Goal: Task Accomplishment & Management: Use online tool/utility

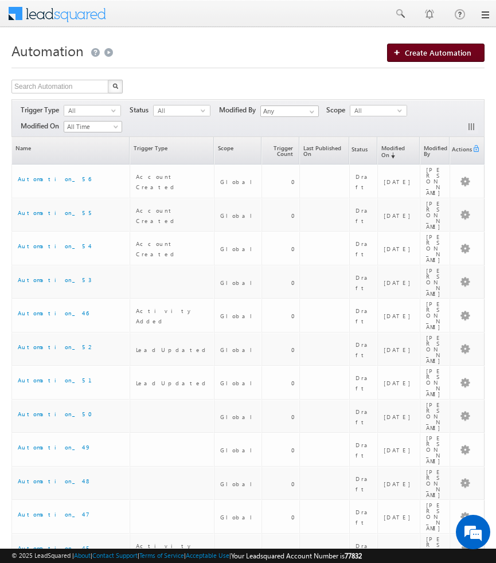
click at [412, 52] on span "Create Automation" at bounding box center [438, 53] width 67 height 10
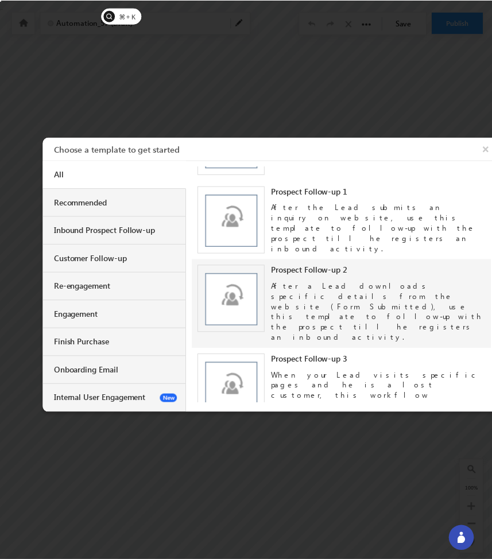
scroll to position [67, 0]
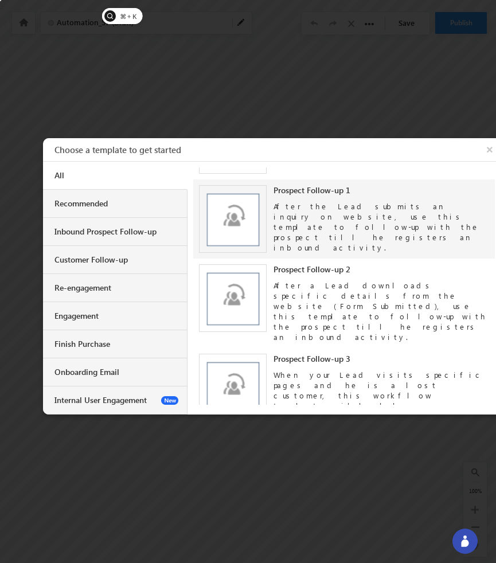
click at [290, 208] on div "After the Lead submits an inquiry on website, use this template to follow-up wi…" at bounding box center [382, 224] width 216 height 57
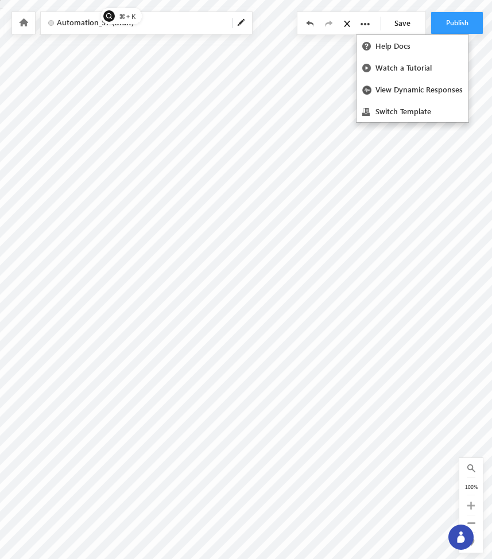
click at [367, 22] on icon at bounding box center [364, 24] width 9 height 9
click at [24, 24] on icon at bounding box center [23, 22] width 9 height 8
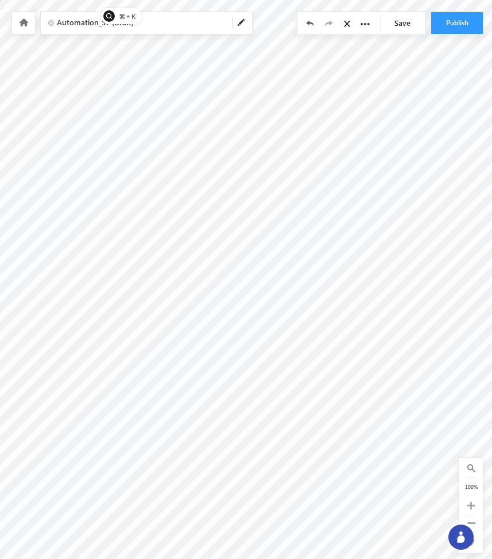
click at [24, 24] on icon at bounding box center [23, 22] width 9 height 8
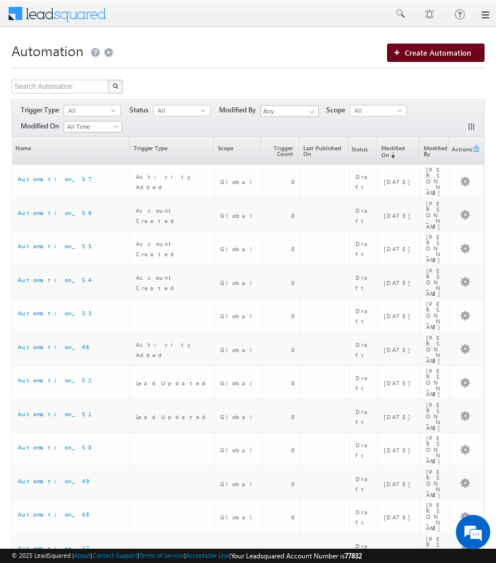
click at [422, 53] on span "Create Automation" at bounding box center [438, 53] width 67 height 10
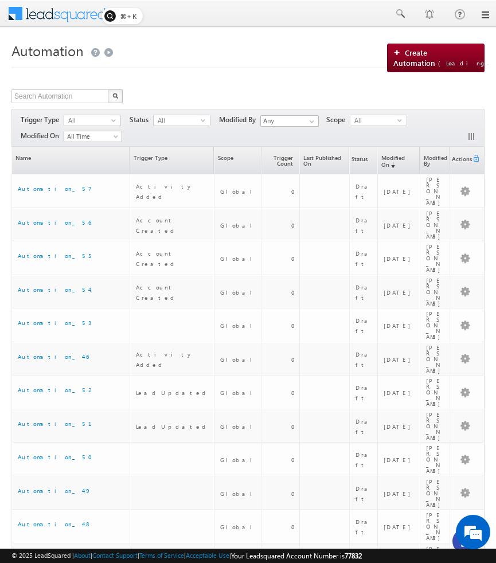
click at [391, 100] on div "Search Automation X 79 results found Actions Select rows to see actions Actions…" at bounding box center [247, 98] width 473 height 17
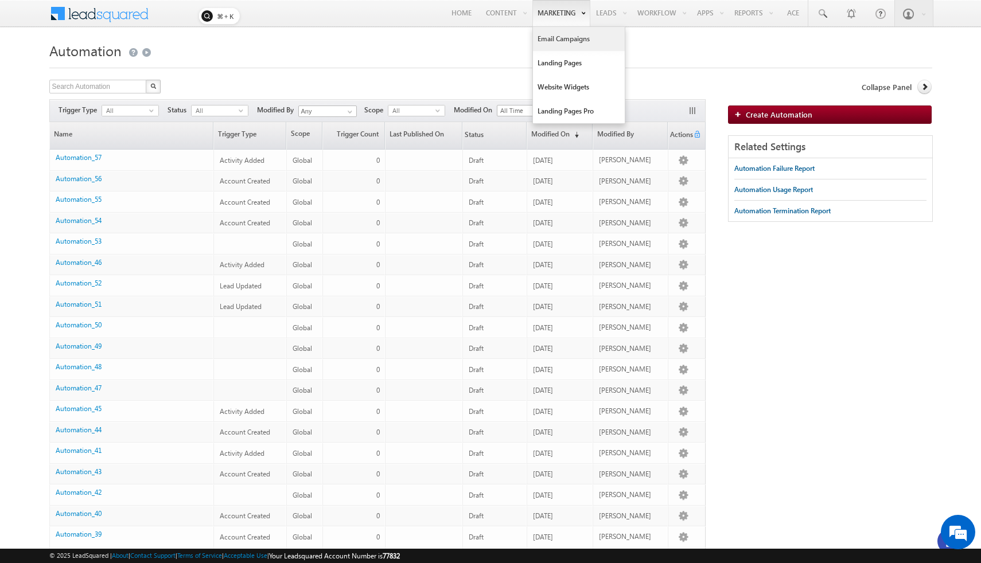
click at [496, 37] on link "Email Campaigns" at bounding box center [579, 39] width 92 height 24
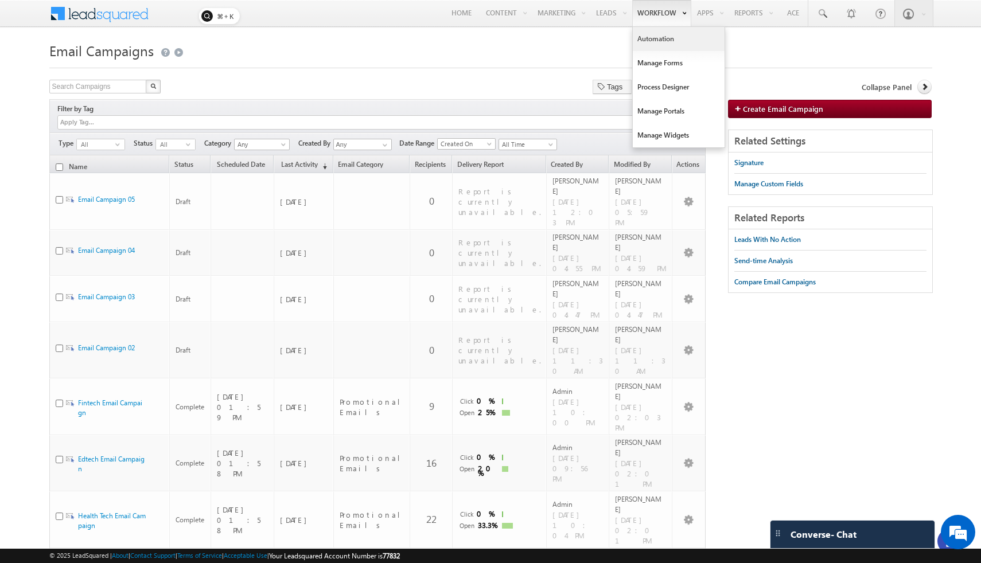
click at [656, 34] on link "Automation" at bounding box center [679, 39] width 92 height 24
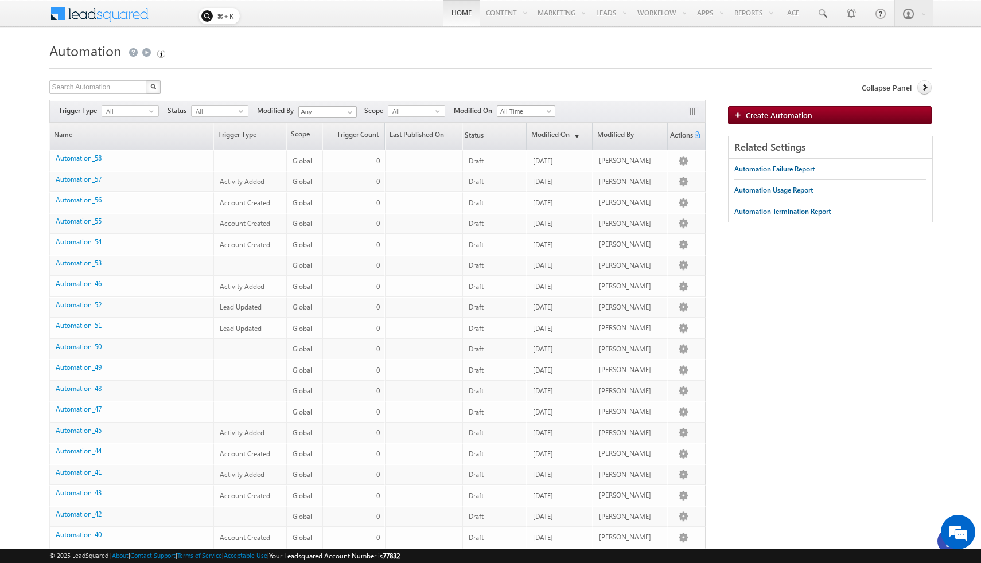
click at [448, 17] on link "Home" at bounding box center [461, 13] width 37 height 26
click at [763, 110] on span "Create Automation" at bounding box center [779, 115] width 67 height 10
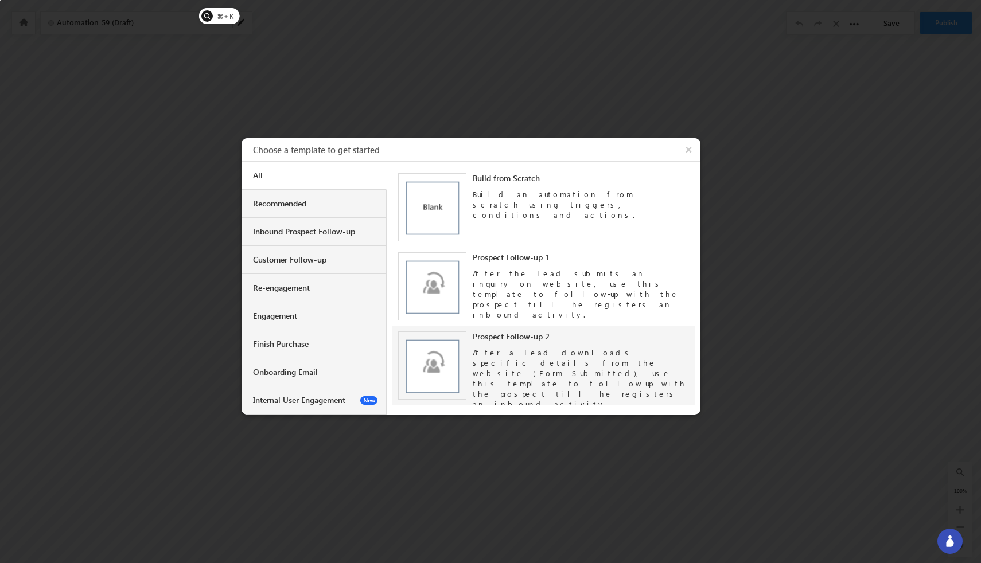
click at [532, 344] on div "After a Lead downloads specific details from the website (Form Submitted), use …" at bounding box center [581, 376] width 216 height 68
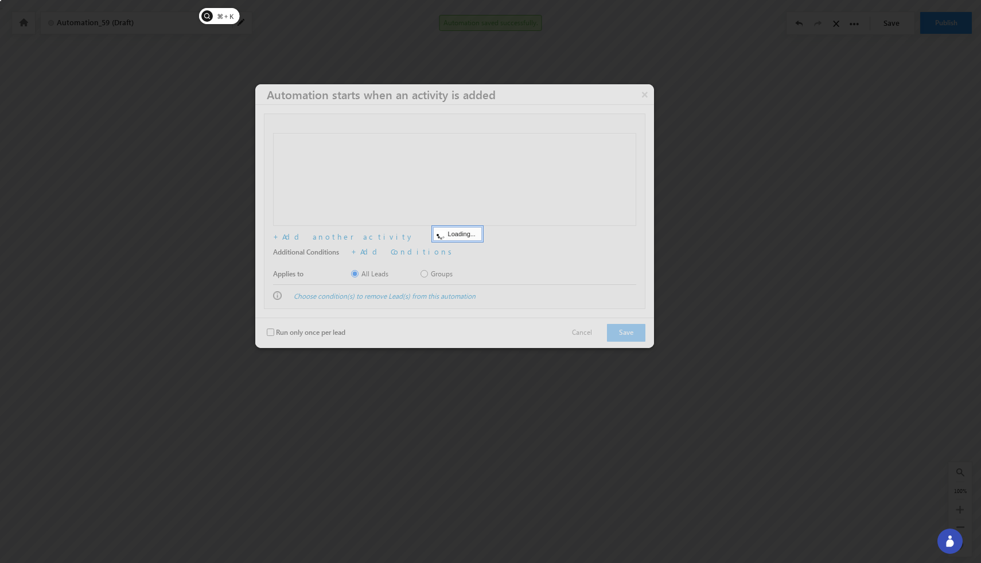
checkbox input "false"
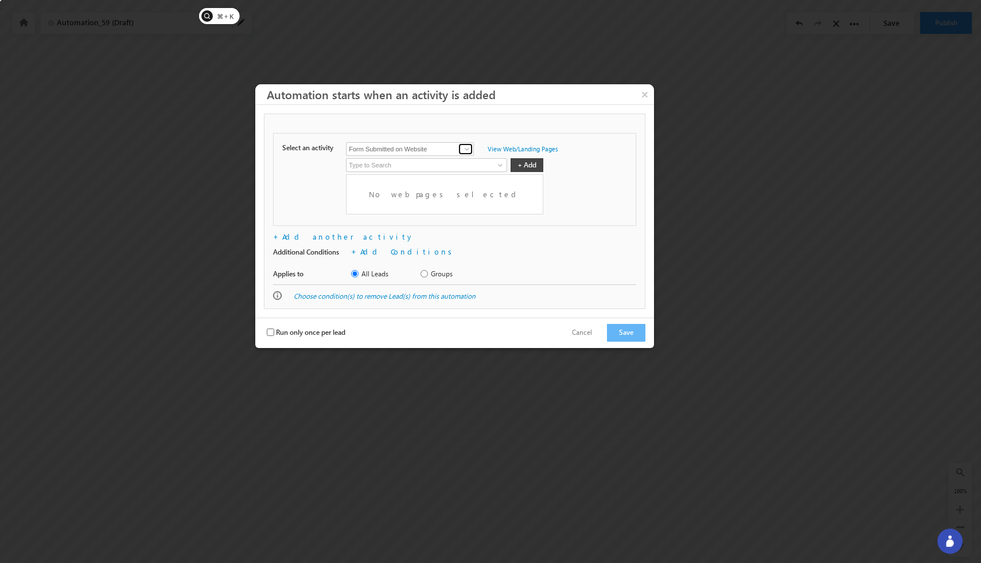
click at [467, 144] on link at bounding box center [465, 148] width 14 height 11
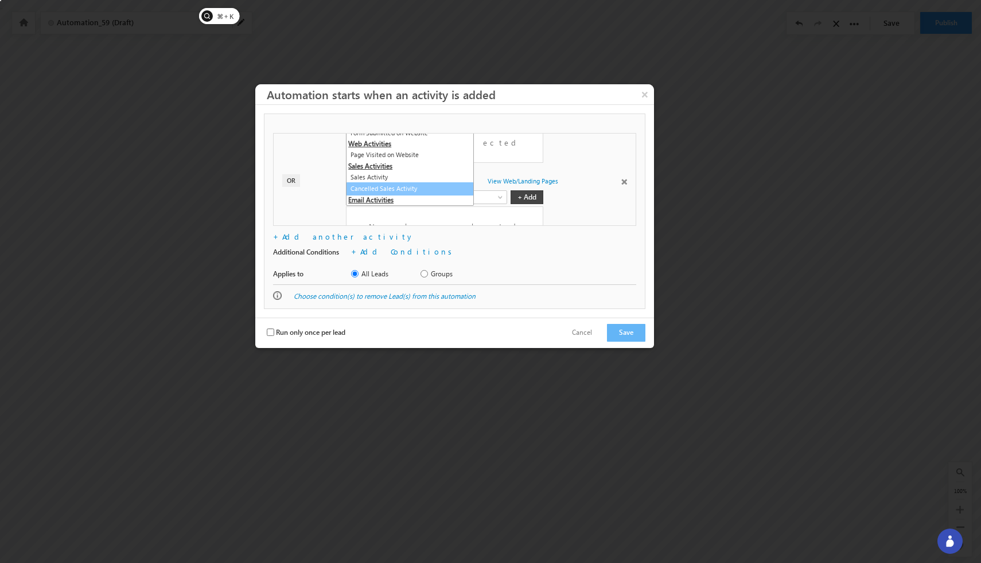
scroll to position [66, 0]
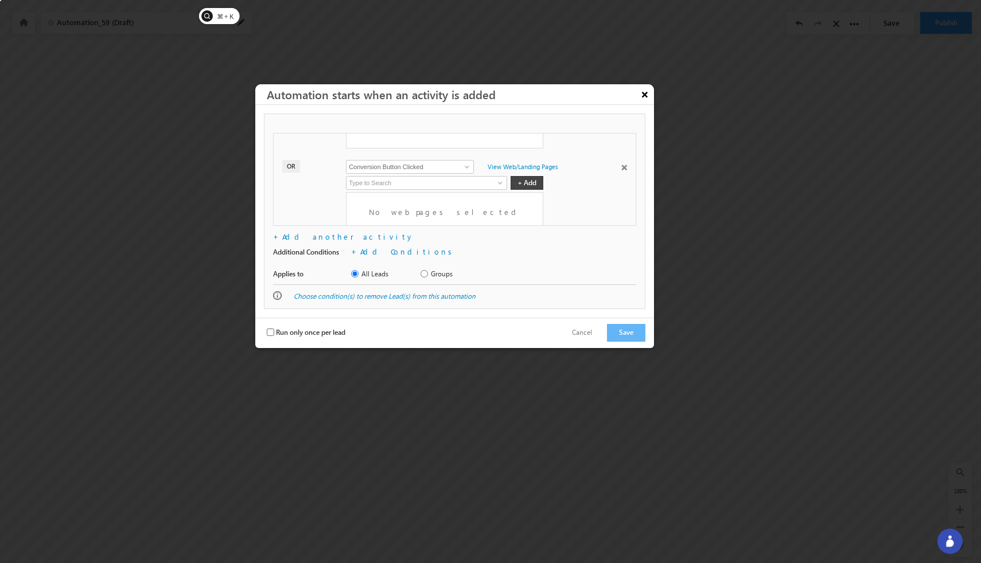
click at [644, 98] on button "×" at bounding box center [645, 94] width 18 height 20
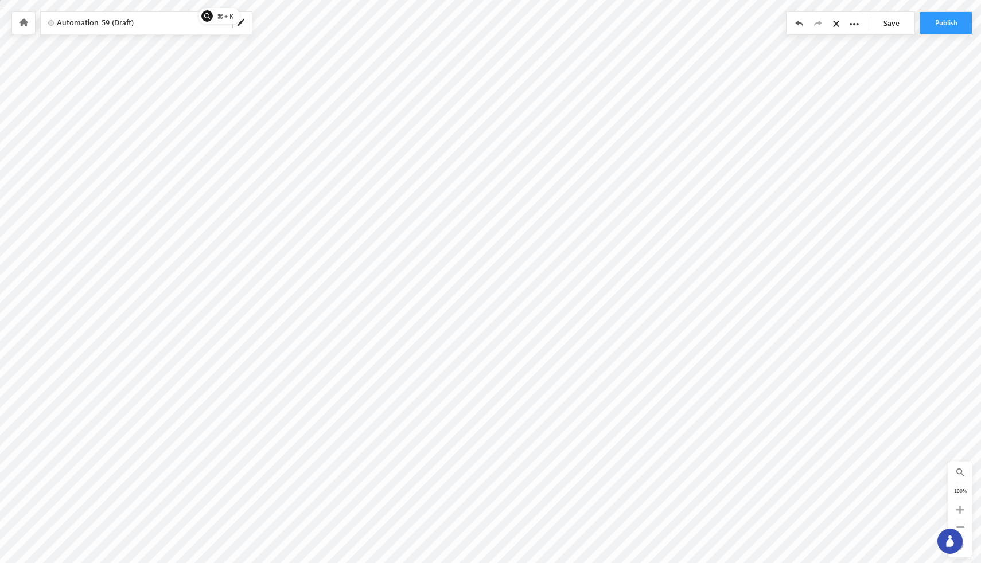
click at [18, 21] on link at bounding box center [23, 23] width 10 height 10
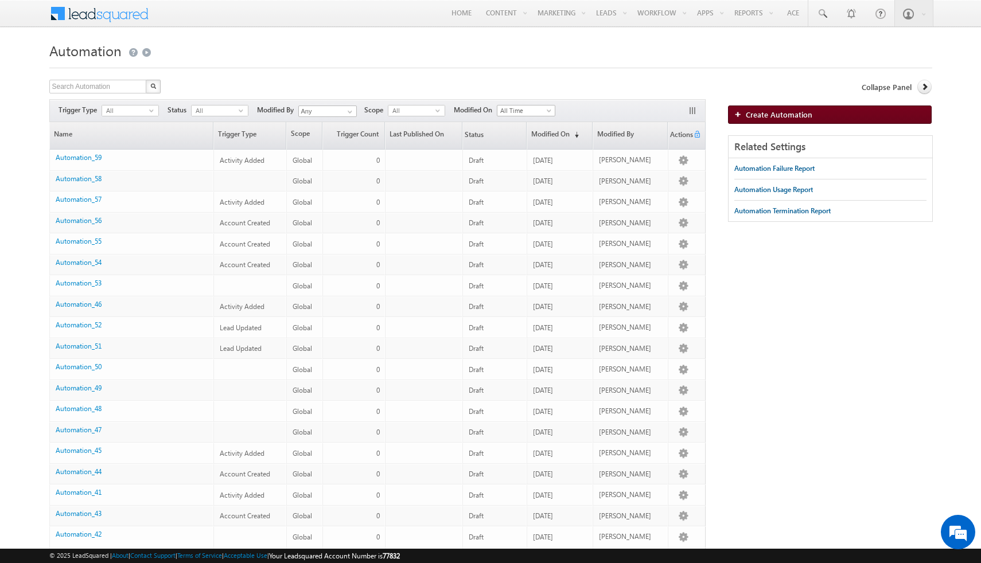
click at [776, 118] on span "Create Automation" at bounding box center [779, 115] width 67 height 10
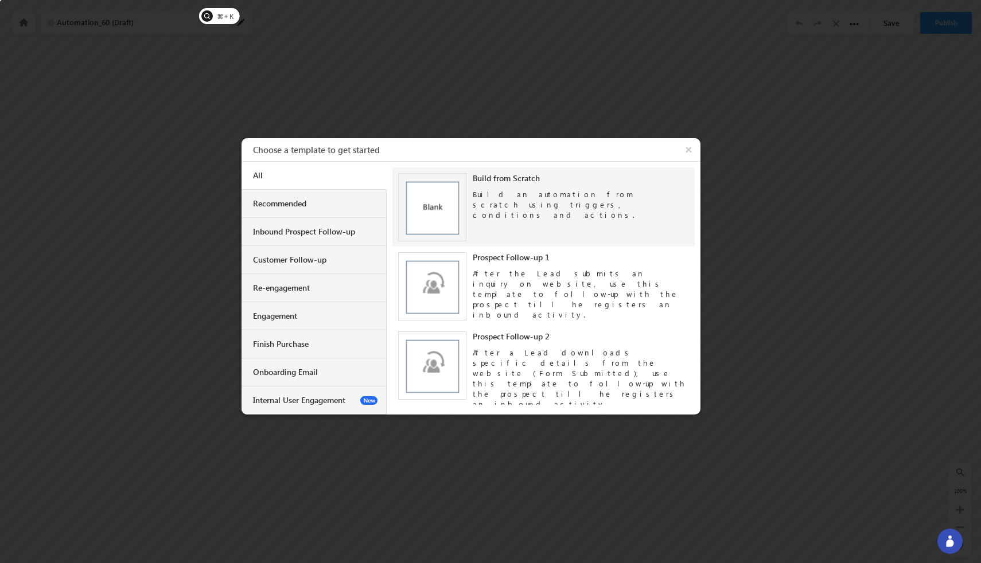
click at [498, 199] on div "Build an automation from scratch using triggers, conditions and actions." at bounding box center [581, 202] width 216 height 37
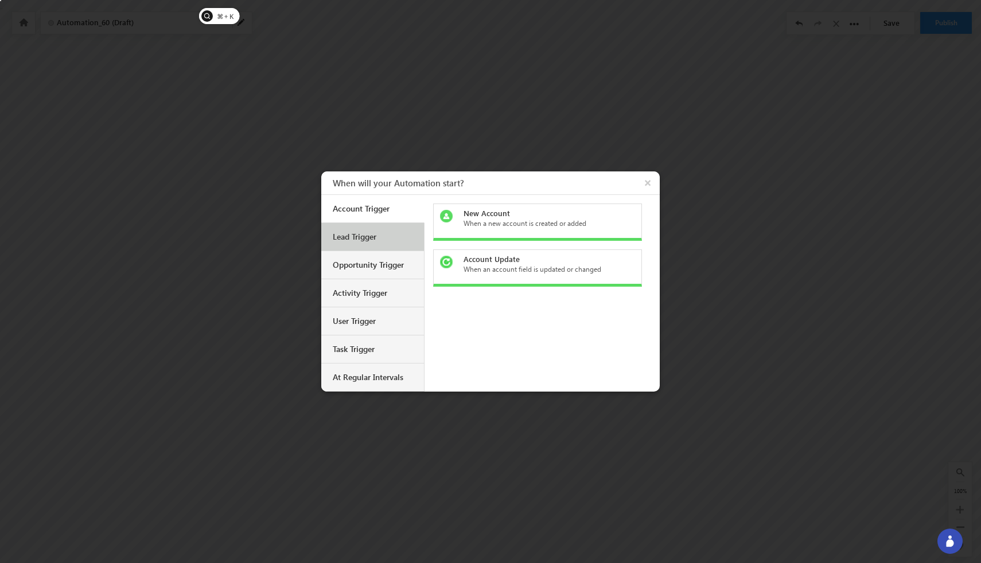
click at [386, 234] on div "Lead Trigger" at bounding box center [374, 237] width 83 height 10
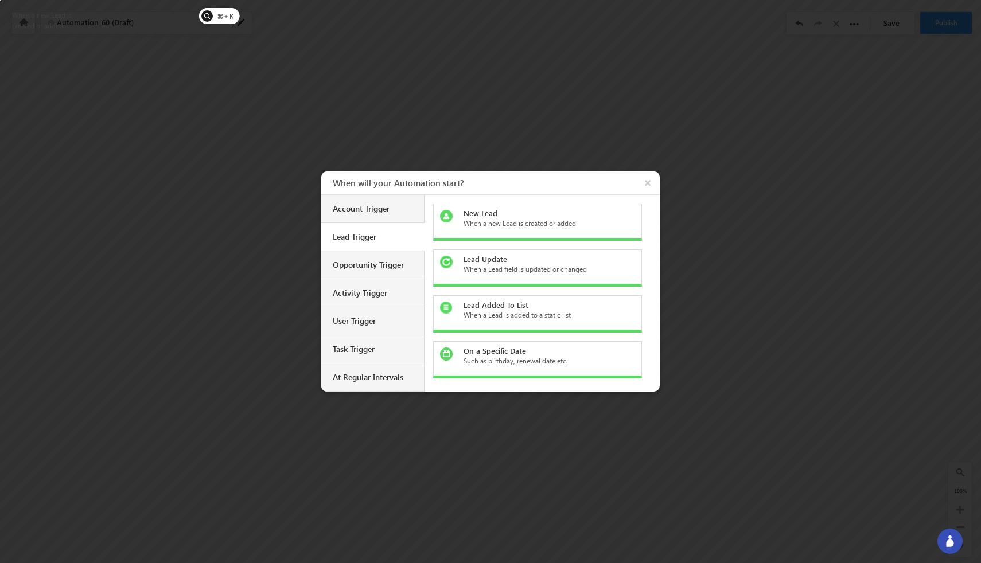
click at [511, 222] on div "When a new Lead is created or added" at bounding box center [545, 224] width 162 height 10
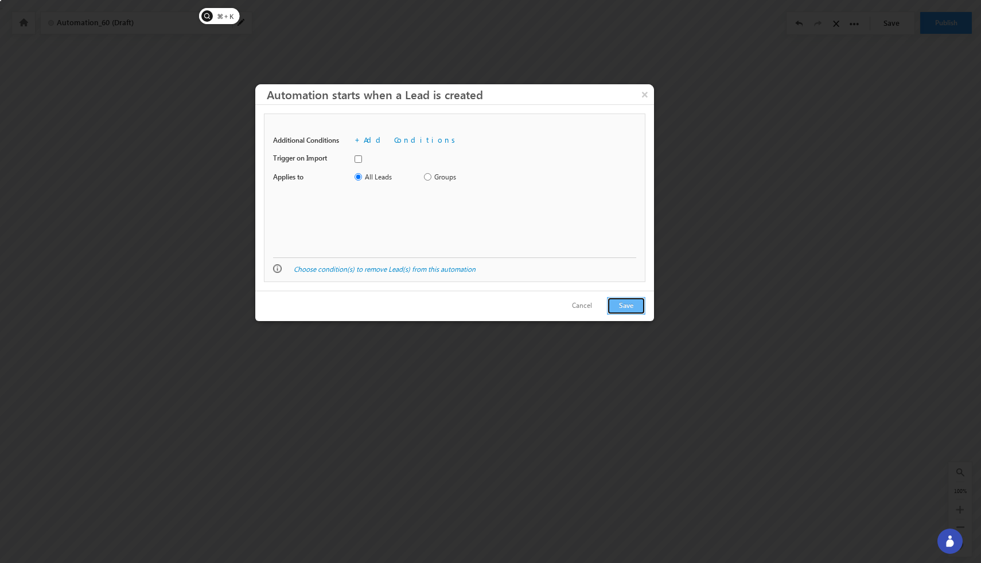
click at [628, 307] on button "Save" at bounding box center [626, 306] width 38 height 18
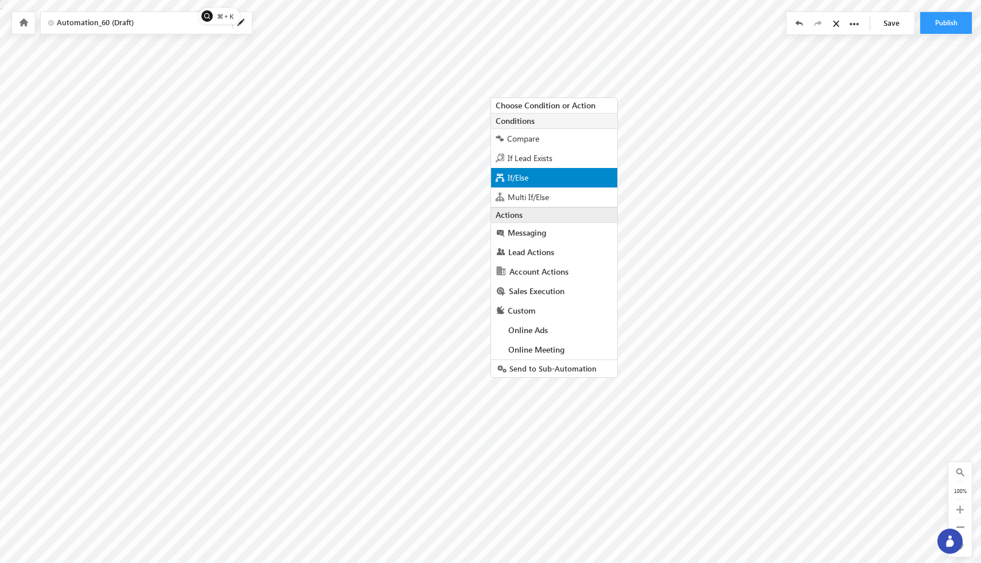
click at [528, 174] on span "If/Else" at bounding box center [518, 177] width 21 height 11
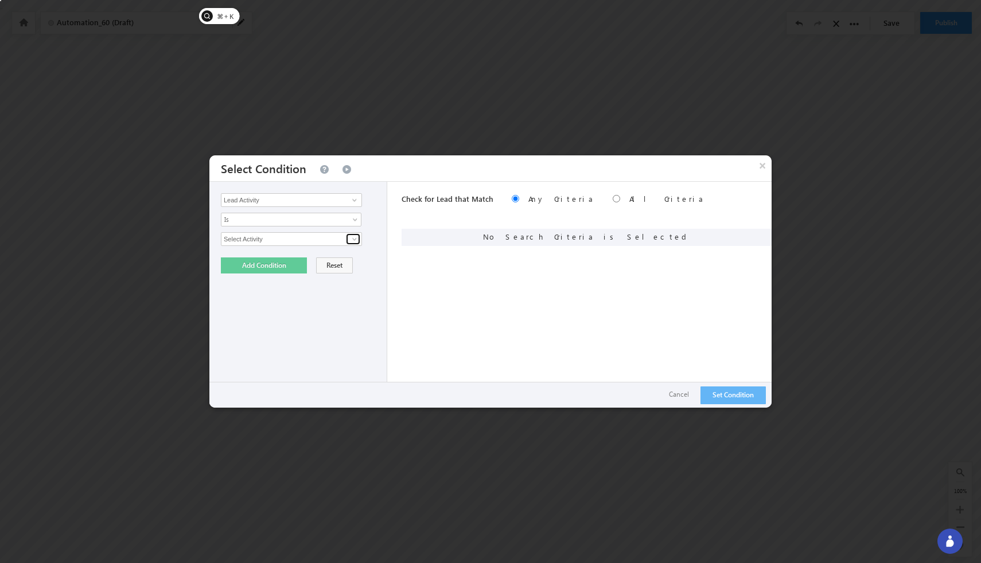
click at [356, 238] on span at bounding box center [354, 239] width 9 height 9
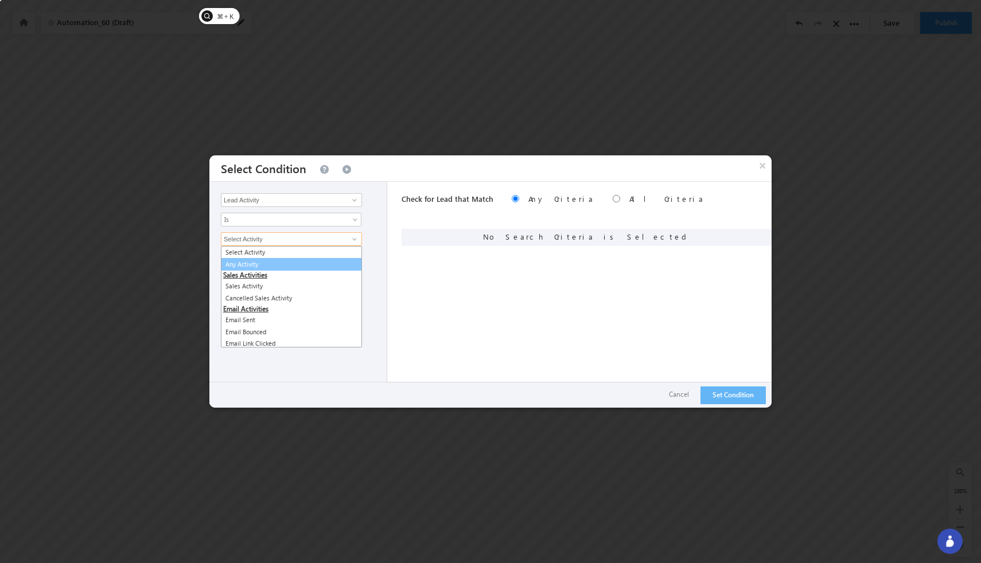
click at [250, 265] on link "Any Activity" at bounding box center [291, 264] width 141 height 13
type input "Any Activity"
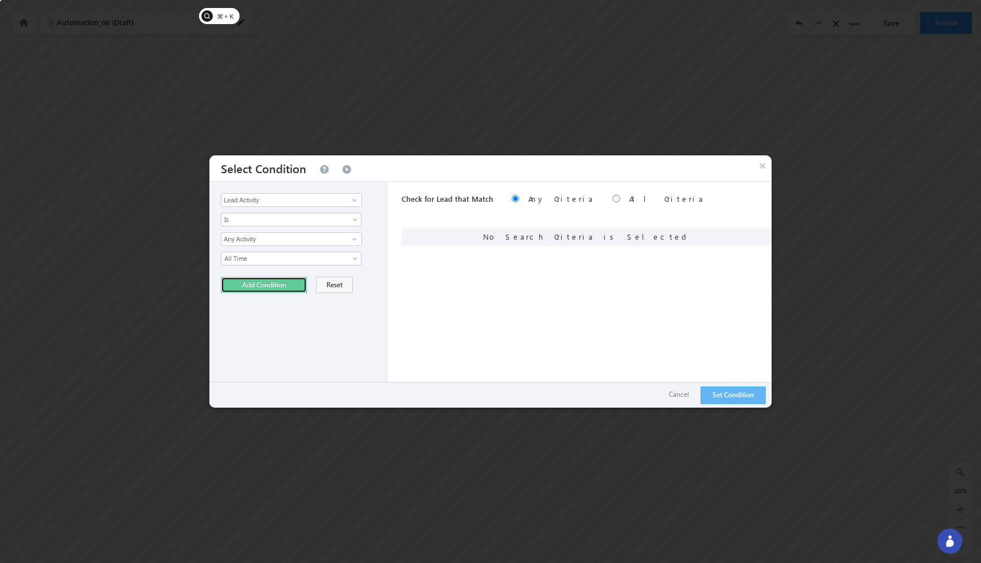
click at [283, 284] on button "Add Condition" at bounding box center [264, 285] width 86 height 16
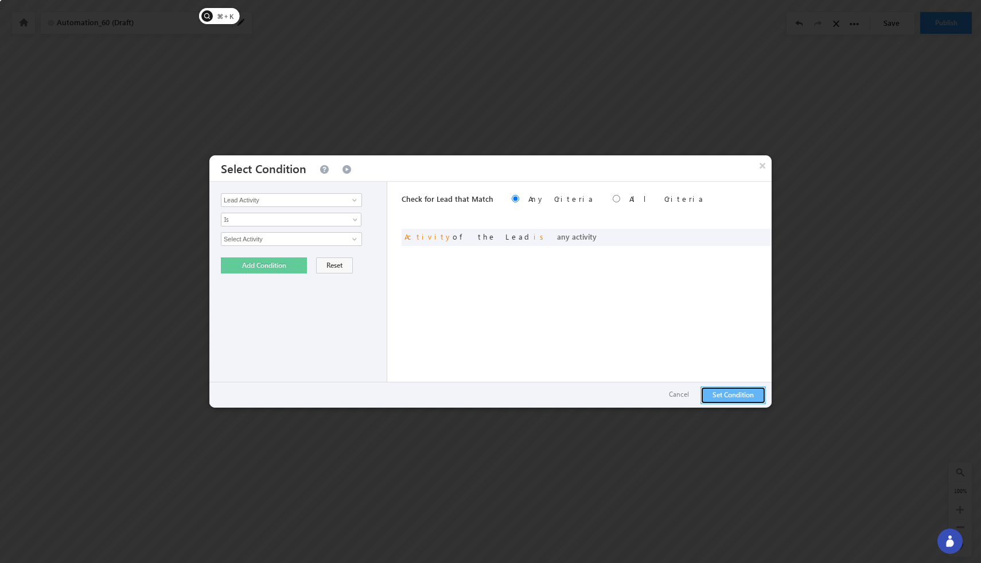
click at [729, 395] on button "Set Condition" at bounding box center [733, 396] width 65 height 18
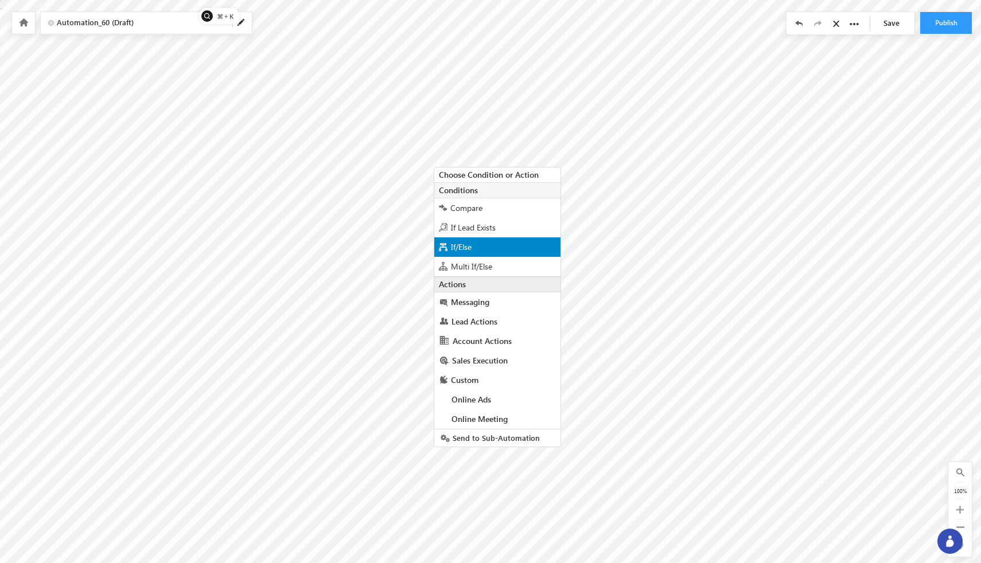
click at [483, 248] on div "If/Else" at bounding box center [497, 248] width 126 height 20
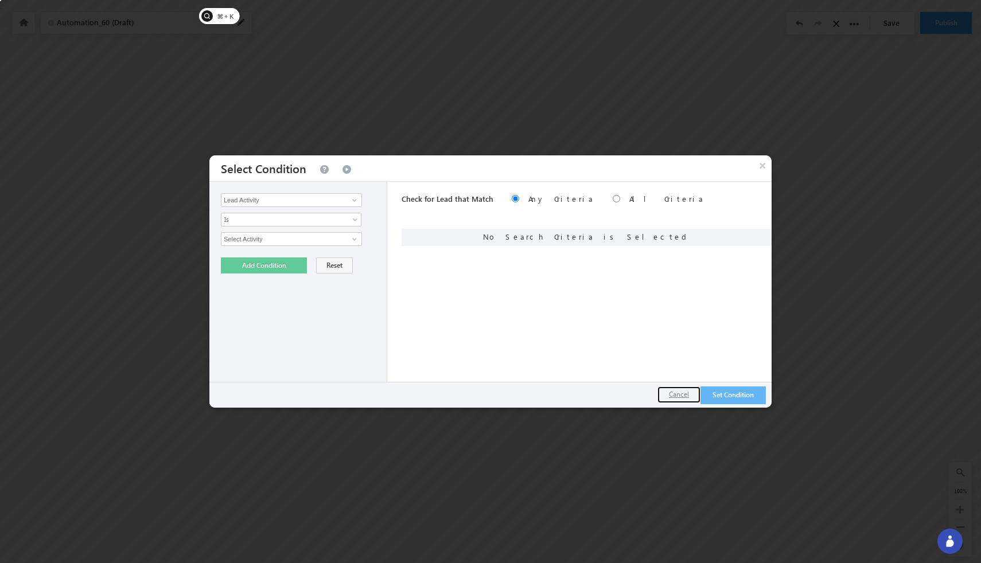
click at [676, 398] on button "Cancel" at bounding box center [679, 395] width 43 height 17
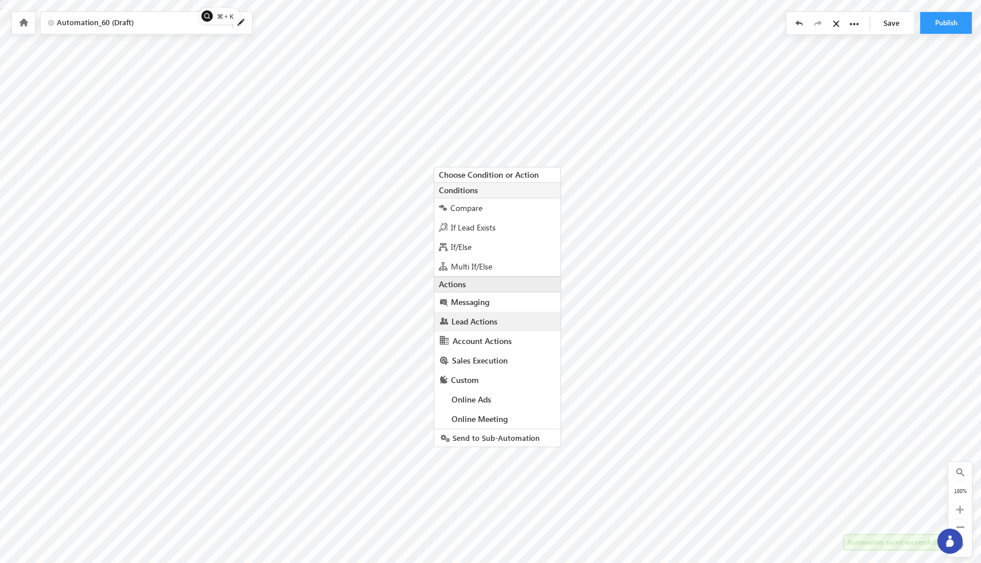
click at [495, 326] on span "Lead Actions" at bounding box center [475, 321] width 46 height 11
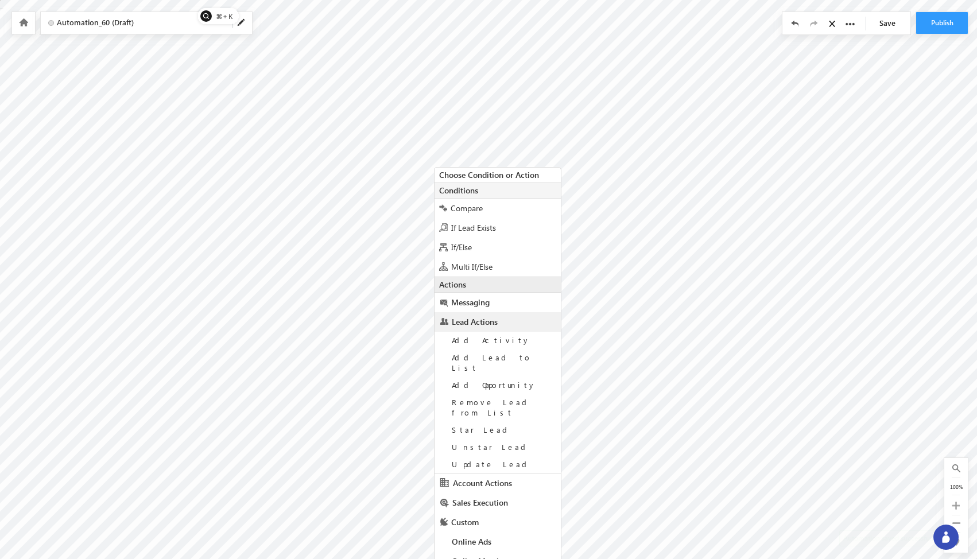
scroll to position [14, 0]
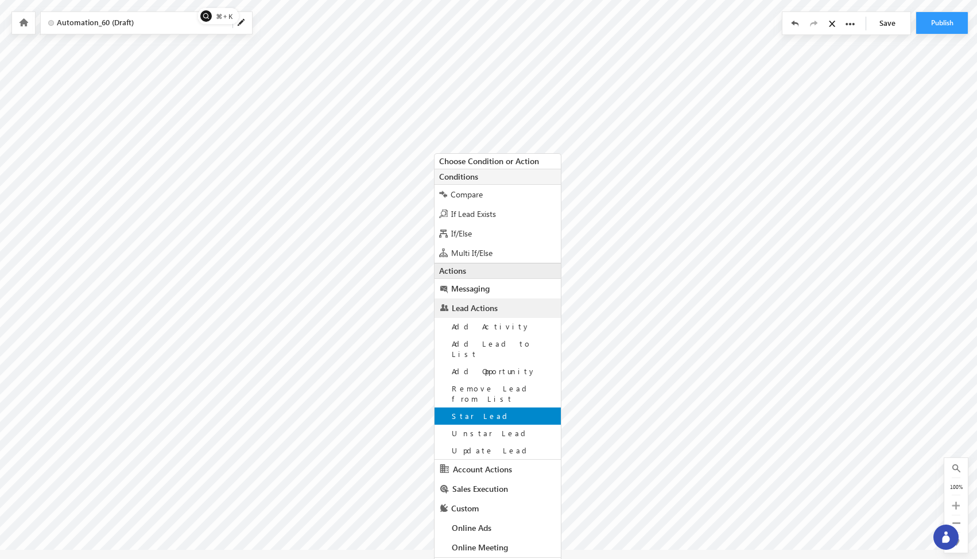
click at [475, 411] on span "Star Lead" at bounding box center [482, 416] width 60 height 10
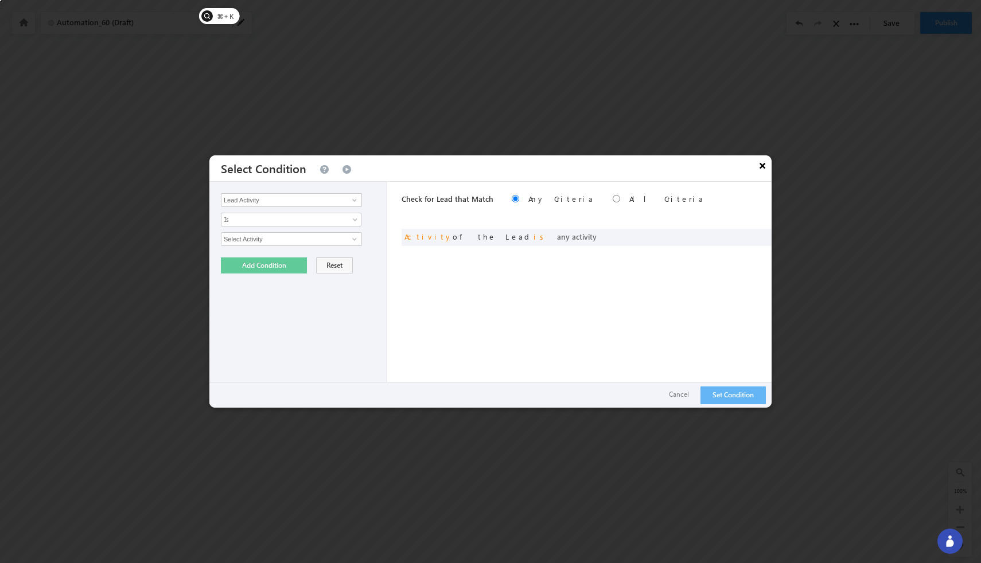
click at [764, 166] on button "×" at bounding box center [762, 165] width 18 height 20
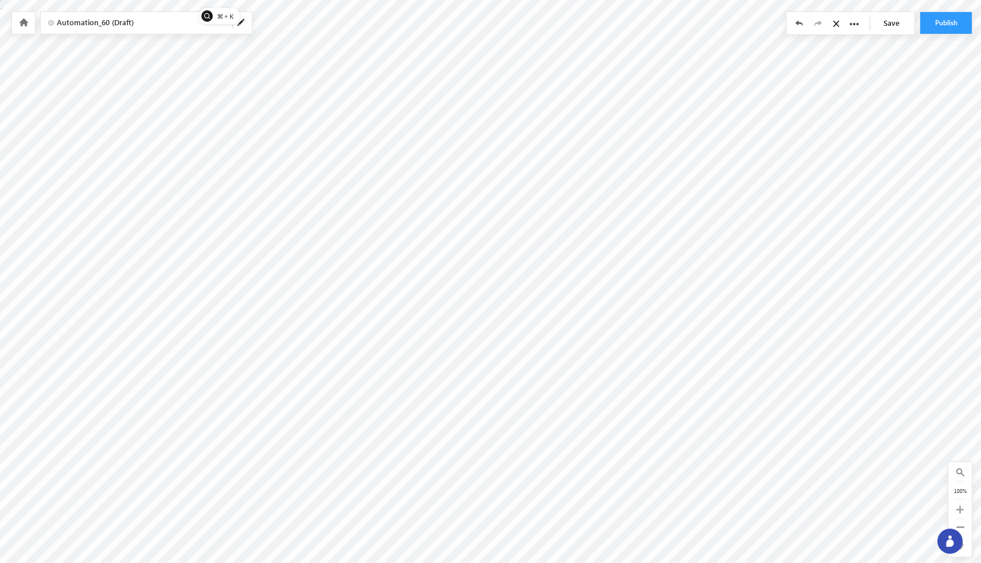
click at [22, 22] on icon at bounding box center [23, 22] width 9 height 8
click at [22, 24] on icon at bounding box center [23, 22] width 9 height 8
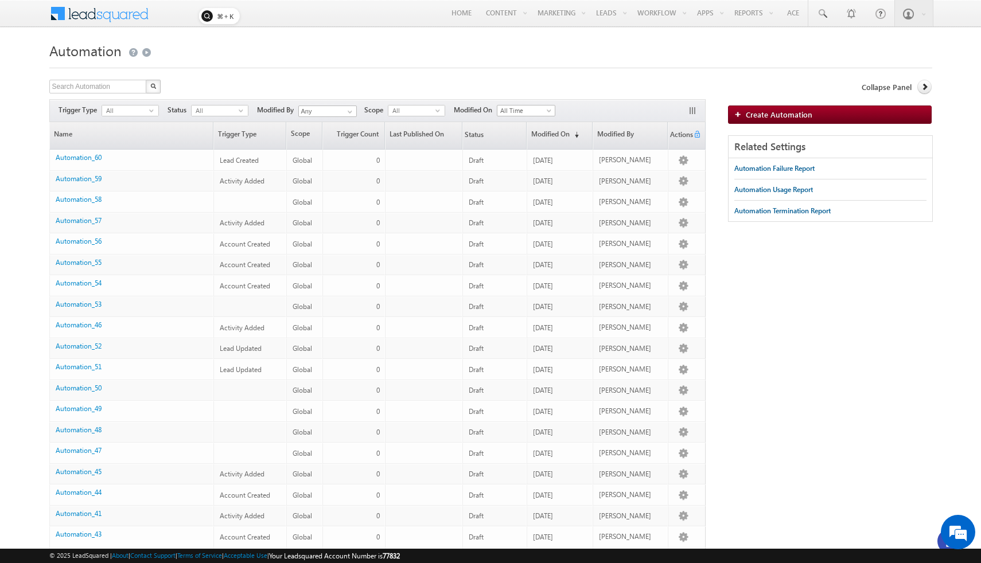
click at [271, 54] on h1 "Automation" at bounding box center [490, 49] width 883 height 22
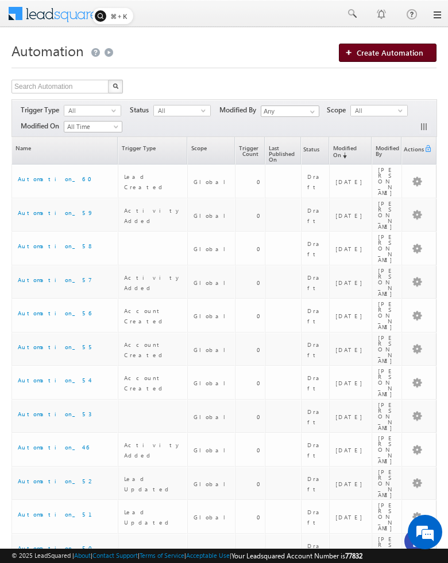
click at [413, 52] on span "Create Automation" at bounding box center [389, 53] width 67 height 10
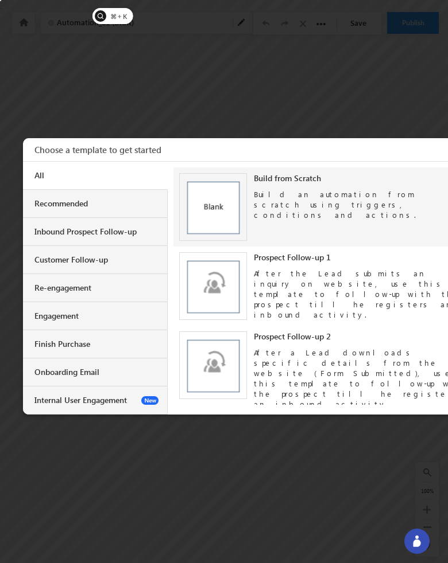
click at [300, 201] on div "Build an automation from scratch using triggers, conditions and actions." at bounding box center [362, 202] width 216 height 37
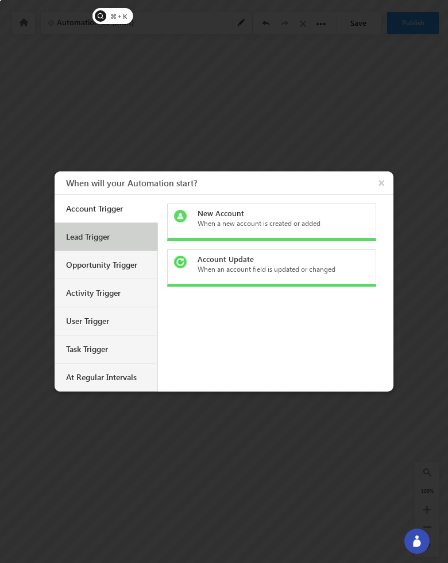
click at [127, 232] on div "Lead Trigger" at bounding box center [107, 237] width 83 height 10
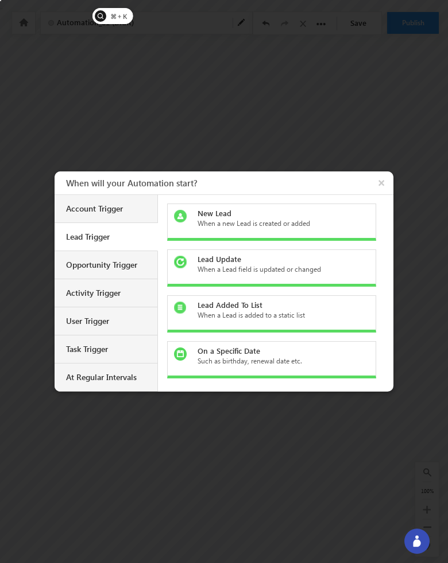
click at [231, 230] on div "New Lead When a new Lead is created or added" at bounding box center [271, 222] width 209 height 37
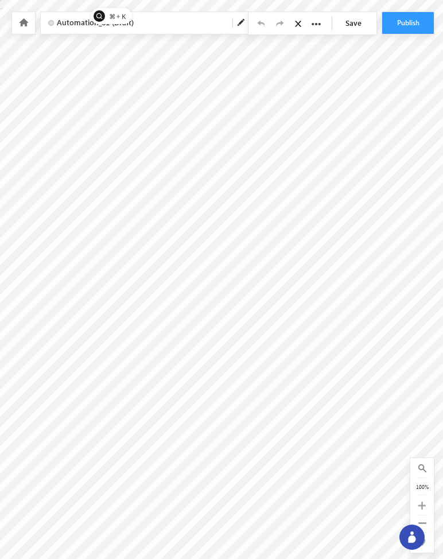
click at [26, 25] on icon at bounding box center [23, 22] width 9 height 8
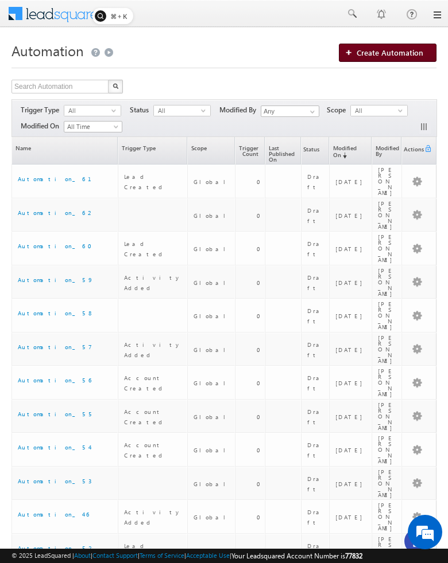
click at [384, 55] on span "Create Automation" at bounding box center [389, 53] width 67 height 10
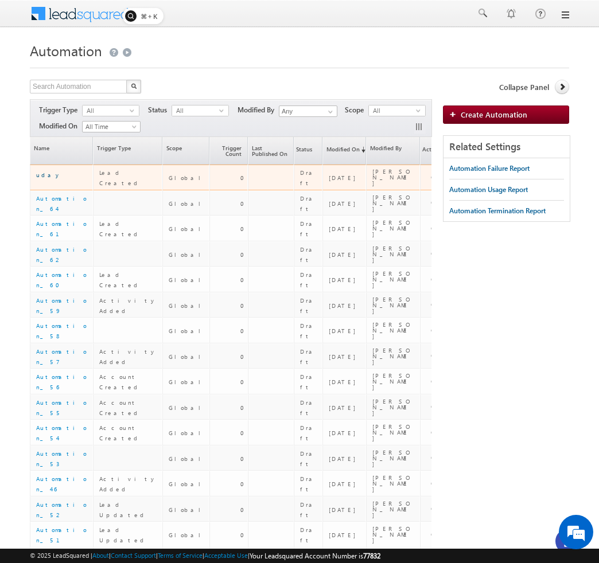
click at [44, 175] on link "uday" at bounding box center [49, 175] width 26 height 7
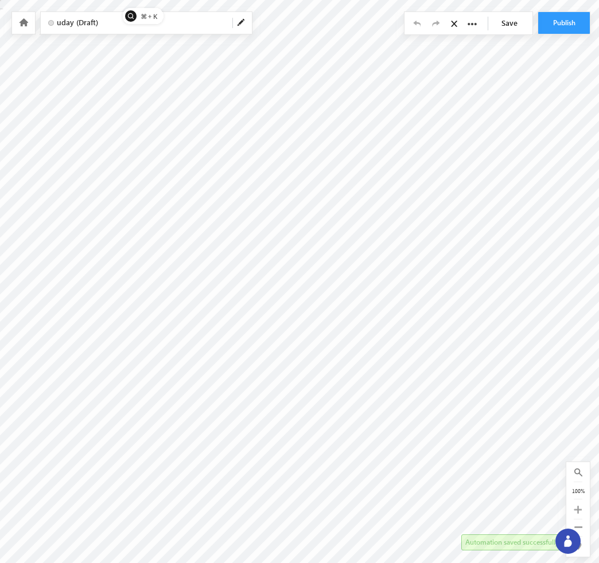
click at [18, 28] on div at bounding box center [23, 23] width 23 height 22
click at [20, 24] on icon at bounding box center [23, 22] width 9 height 8
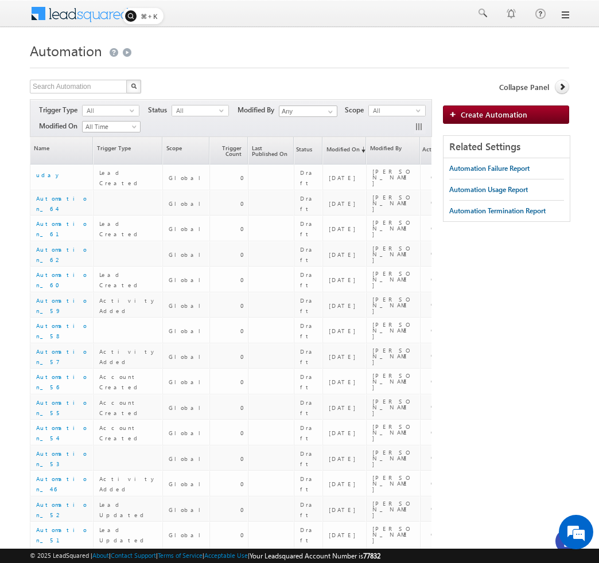
click at [565, 10] on link at bounding box center [564, 14] width 9 height 9
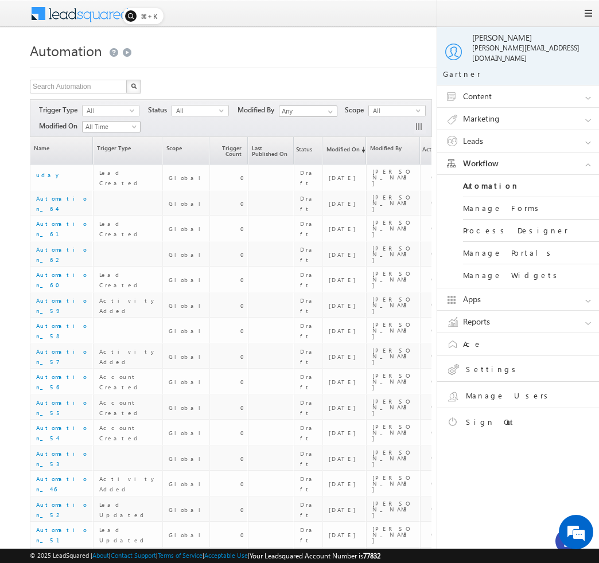
click at [569, 91] on link "Content" at bounding box center [523, 96] width 172 height 22
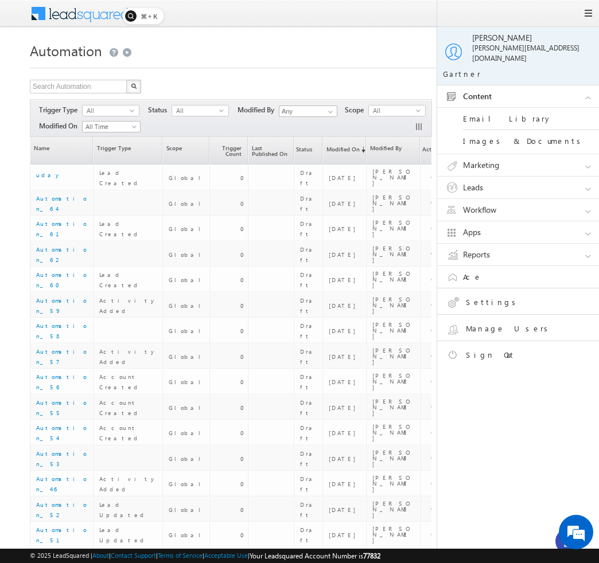
click at [554, 154] on link "Marketing" at bounding box center [523, 165] width 172 height 22
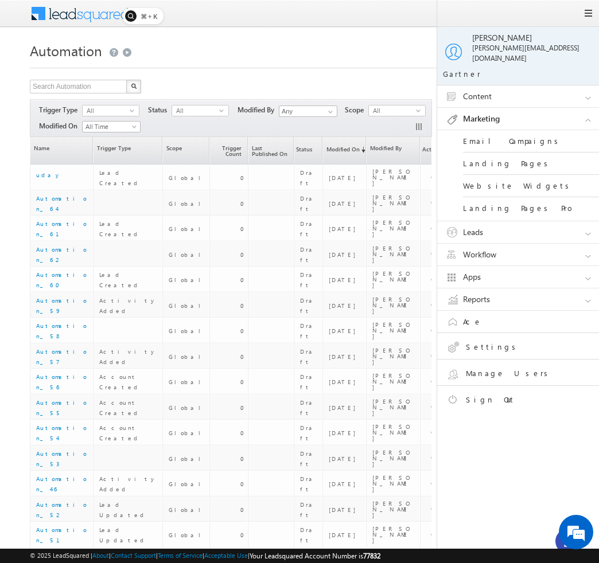
click at [524, 221] on link "Leads" at bounding box center [523, 232] width 172 height 22
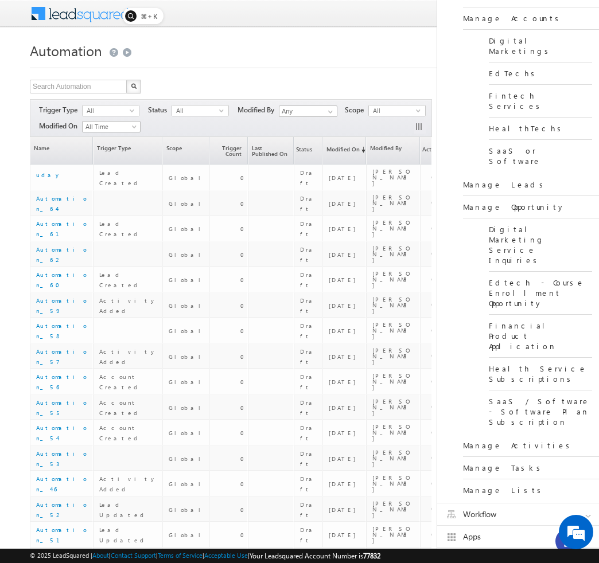
scroll to position [193, 0]
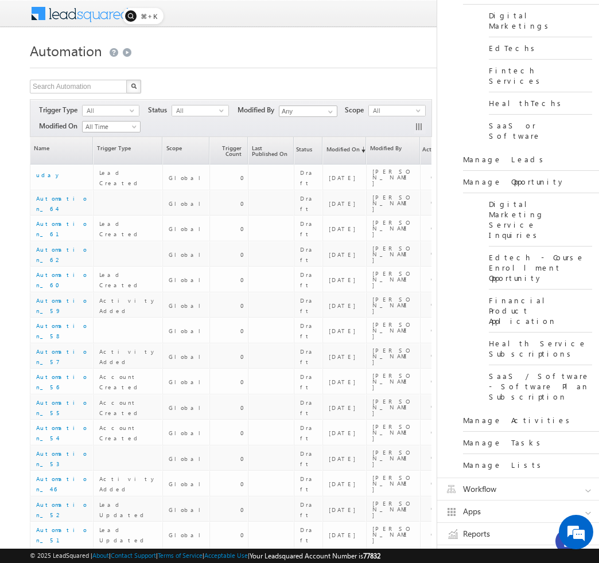
click at [491, 479] on link "Workflow" at bounding box center [523, 490] width 172 height 22
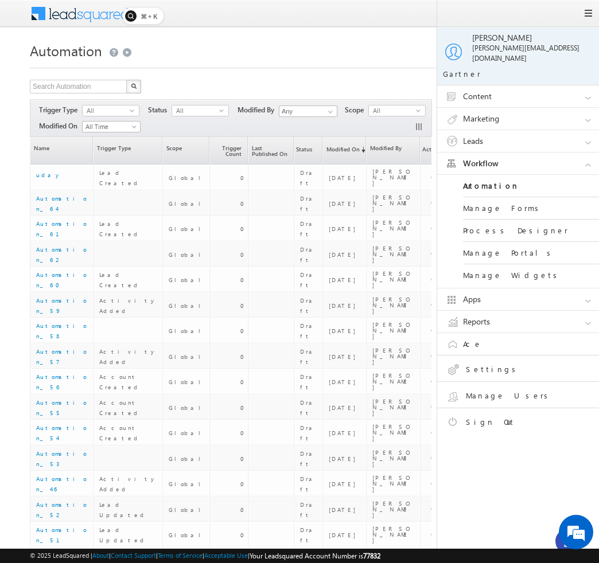
scroll to position [0, 0]
click at [497, 295] on link "Apps" at bounding box center [523, 300] width 172 height 22
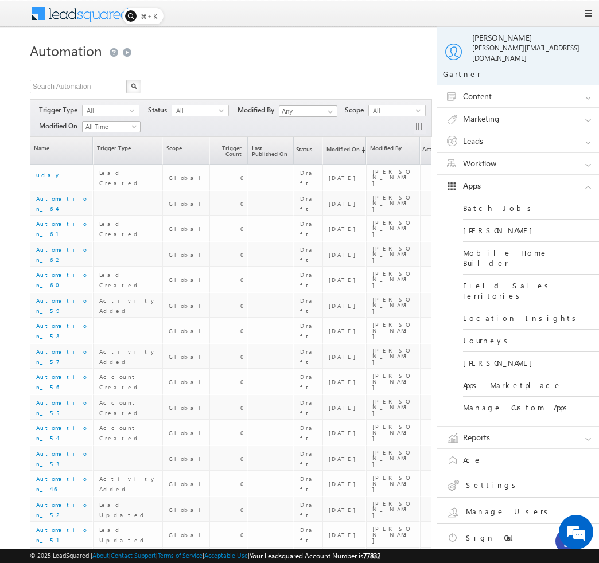
click at [491, 427] on link "Reports" at bounding box center [523, 438] width 172 height 22
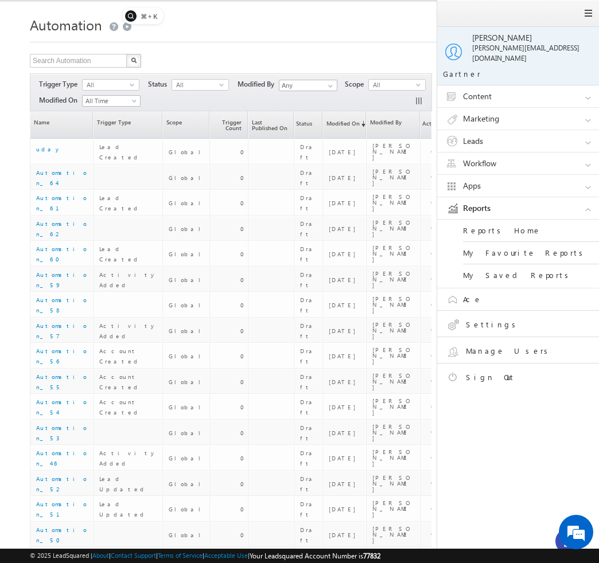
scroll to position [29, 0]
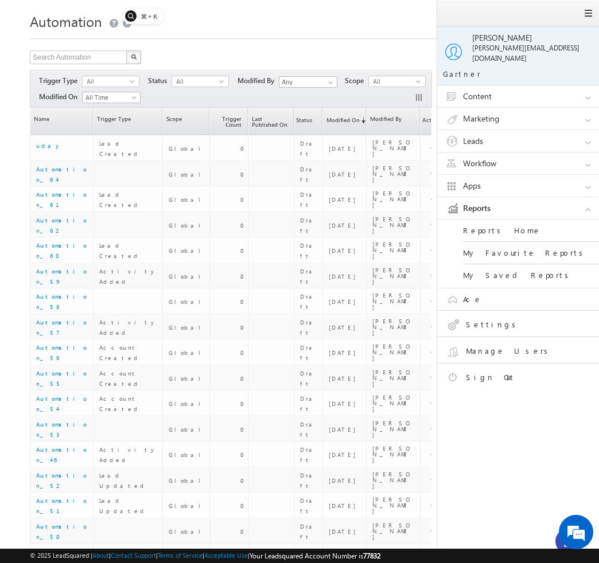
click at [497, 295] on link "Ace" at bounding box center [526, 300] width 166 height 19
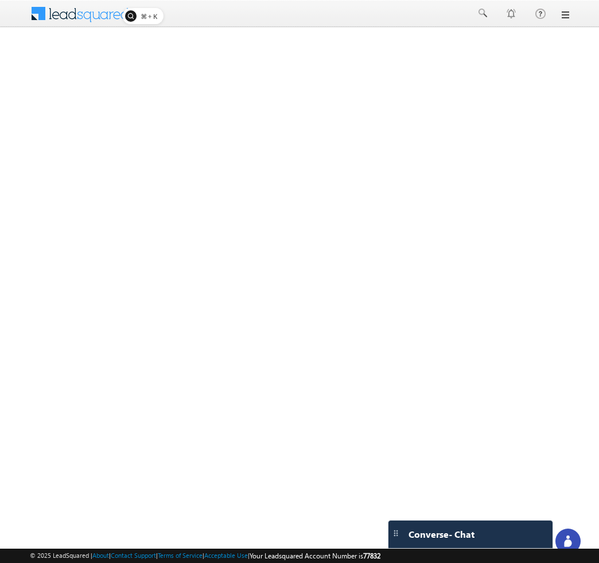
click at [572, 10] on div "Menu Bhavya Bhavy a@bea con.l i Gartn" at bounding box center [299, 14] width 599 height 28
click at [564, 14] on link at bounding box center [564, 14] width 9 height 9
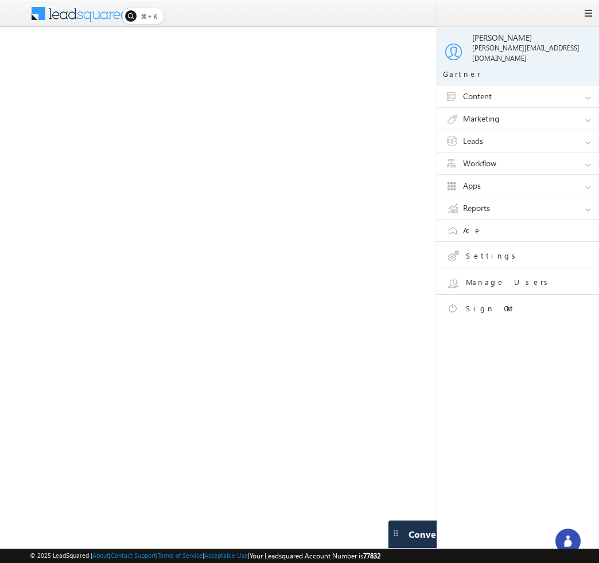
click at [498, 130] on link "Leads" at bounding box center [523, 141] width 172 height 22
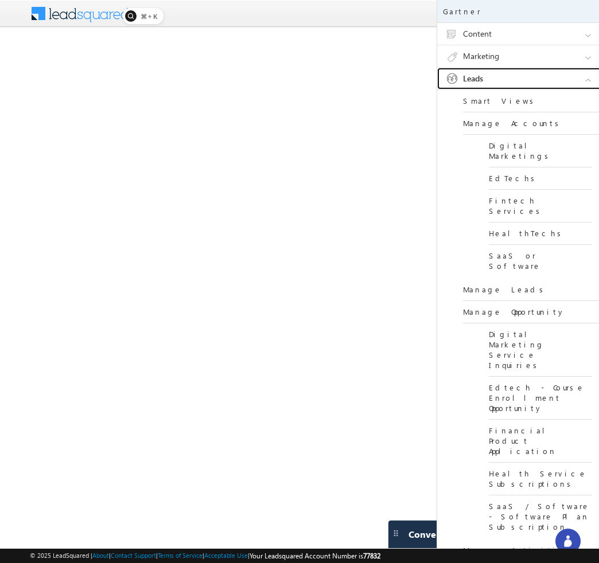
scroll to position [65, 0]
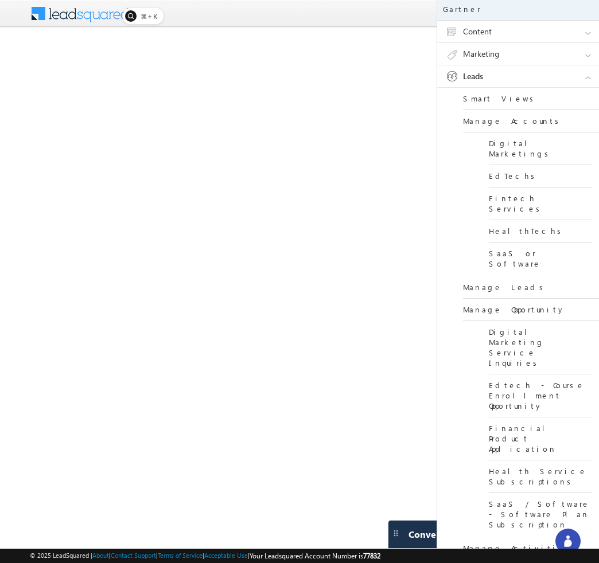
click at [493, 277] on link "Manage Leads" at bounding box center [532, 288] width 138 height 22
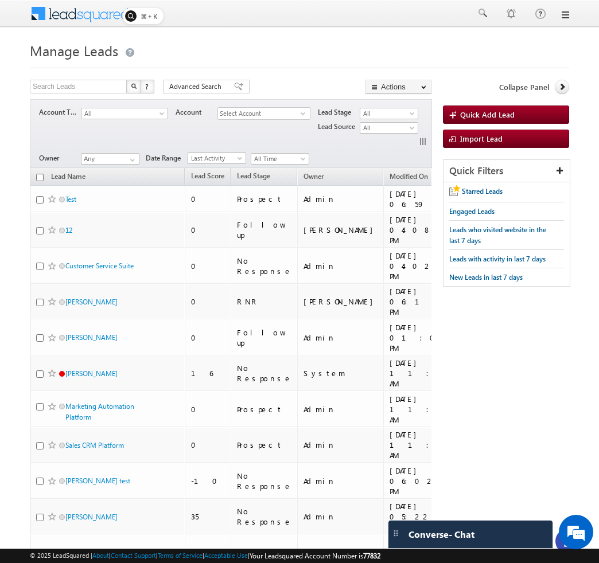
click at [566, 14] on link at bounding box center [564, 14] width 9 height 9
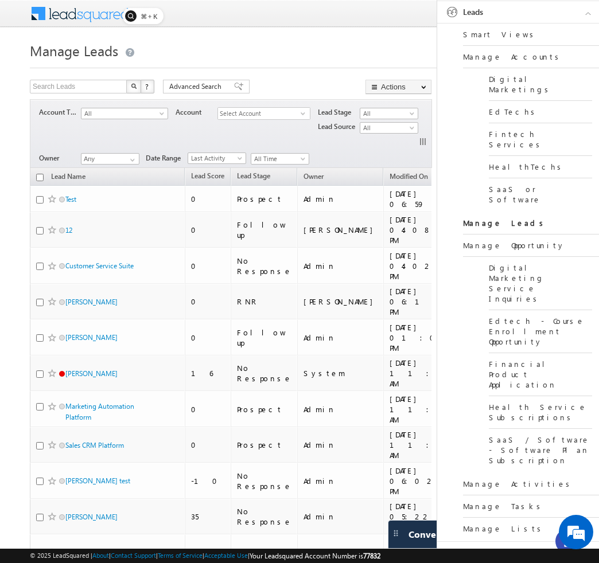
scroll to position [136, 0]
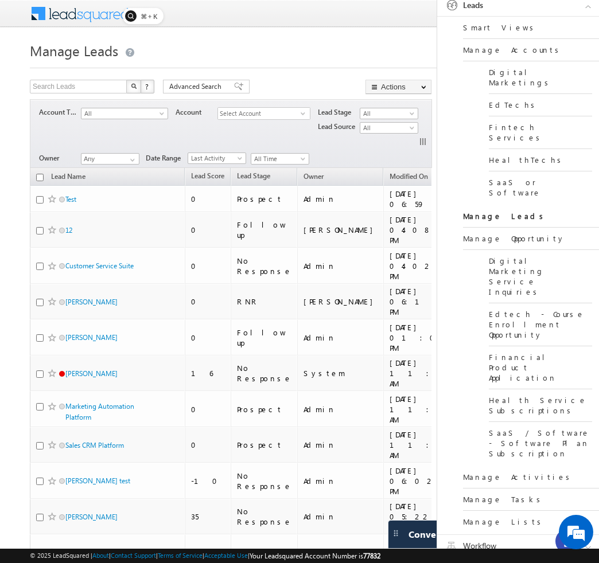
click at [495, 489] on link "Manage Tasks" at bounding box center [532, 500] width 138 height 22
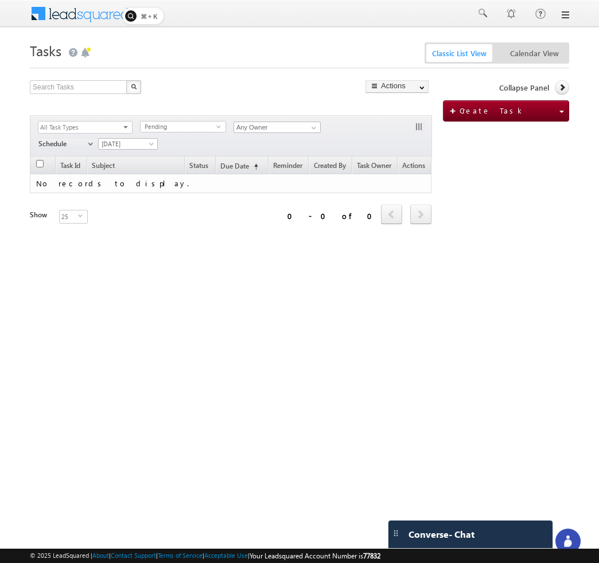
click at [569, 542] on div at bounding box center [576, 544] width 34 height 10
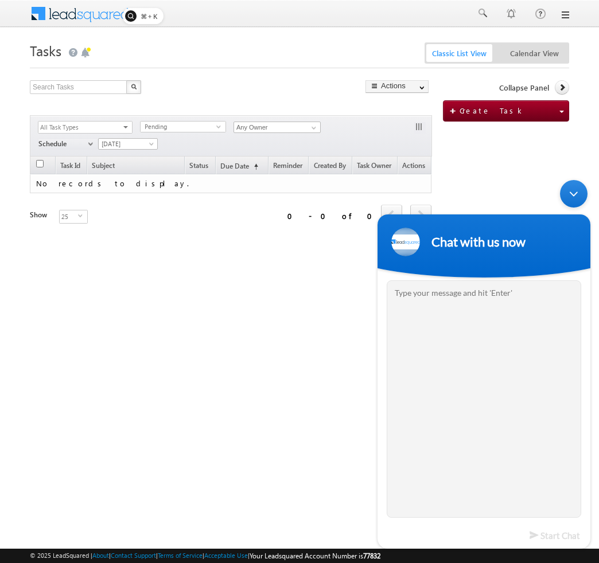
click at [576, 197] on div "Minimize live chat window" at bounding box center [574, 194] width 28 height 28
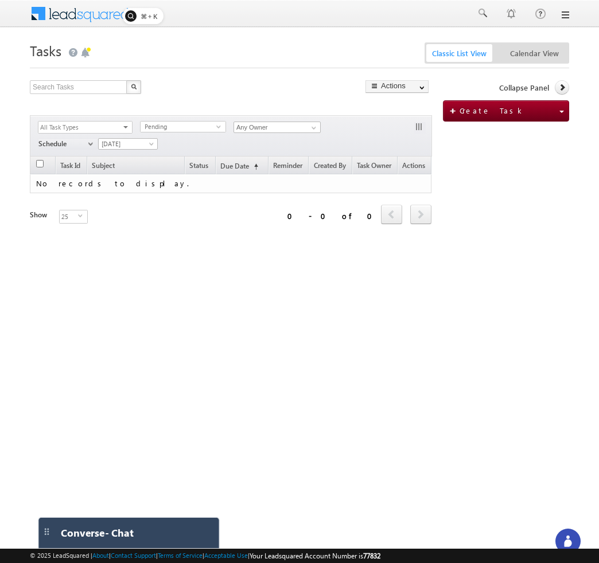
drag, startPoint x: 394, startPoint y: 532, endPoint x: 48, endPoint y: 475, distance: 350.8
click at [48, 354] on html "Menu Bhavya Bhavy a@bea con.l i" at bounding box center [299, 177] width 599 height 354
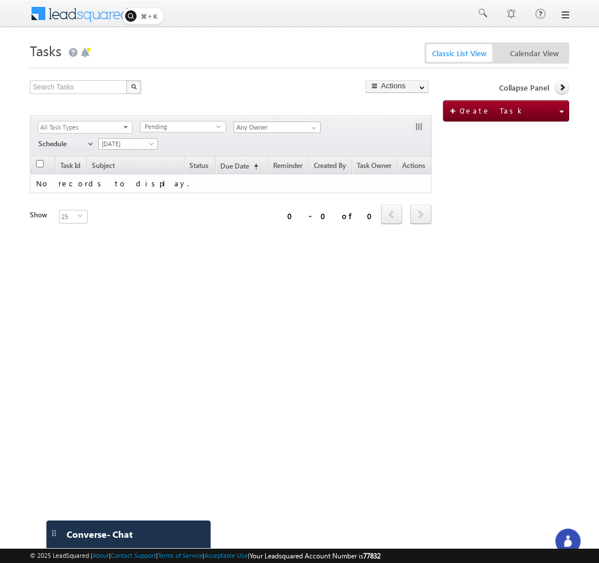
click at [564, 538] on icon at bounding box center [567, 541] width 11 height 11
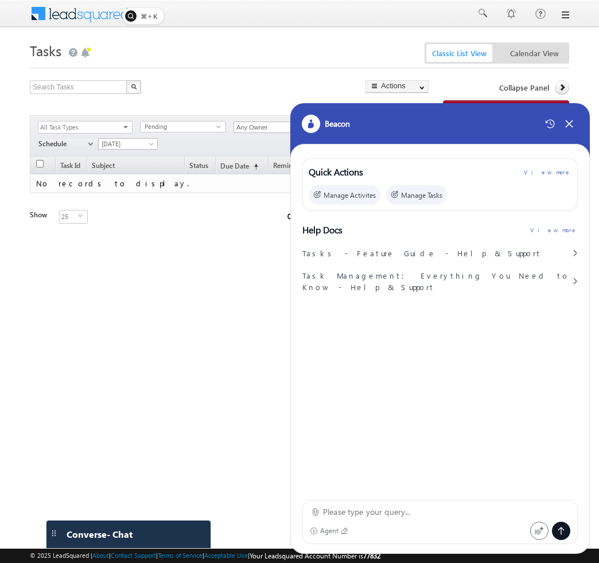
click at [338, 512] on textarea at bounding box center [446, 512] width 247 height 14
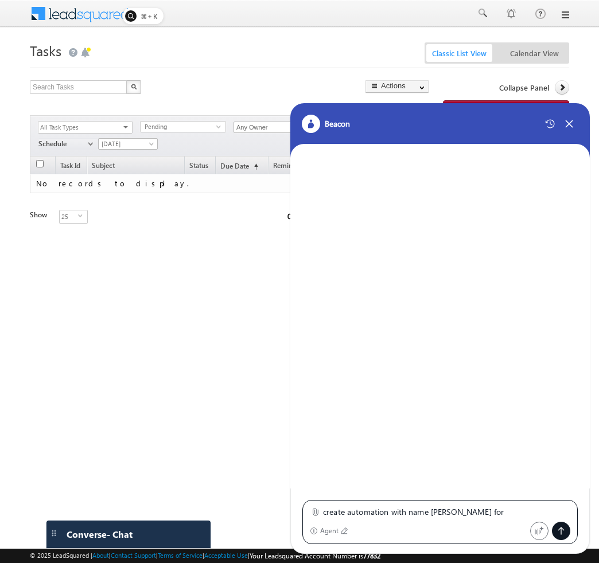
paste textarea "After the Lead submits an inquiry on website, use this template to follow-up wi…"
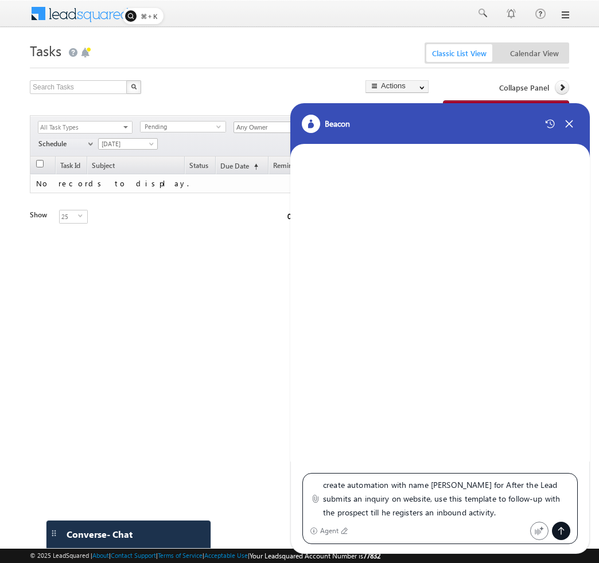
type textarea "create automation with name [PERSON_NAME] for After the Lead submits an inquiry…"
click at [561, 526] on div at bounding box center [561, 531] width 18 height 18
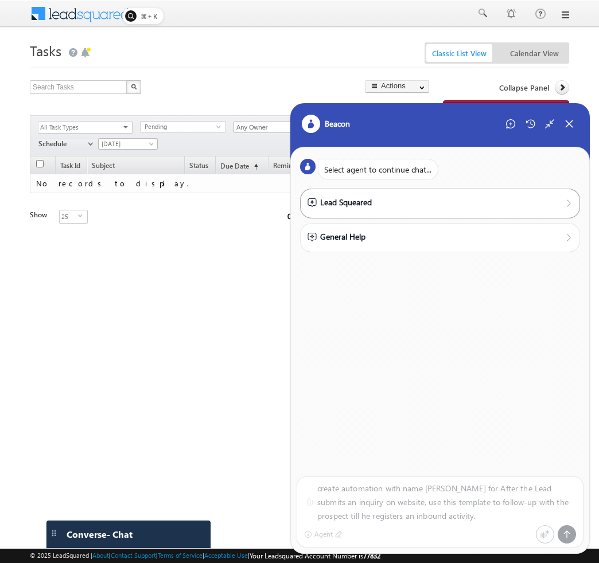
click at [507, 202] on div "Lead Squeared" at bounding box center [440, 202] width 265 height 13
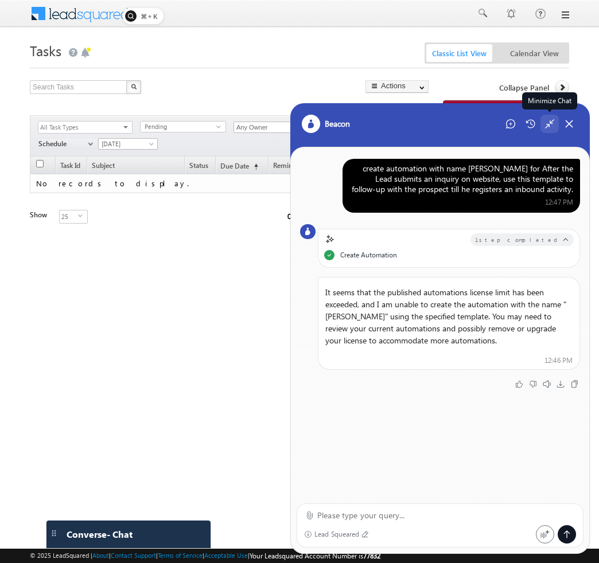
click at [550, 127] on icon at bounding box center [550, 124] width 10 height 10
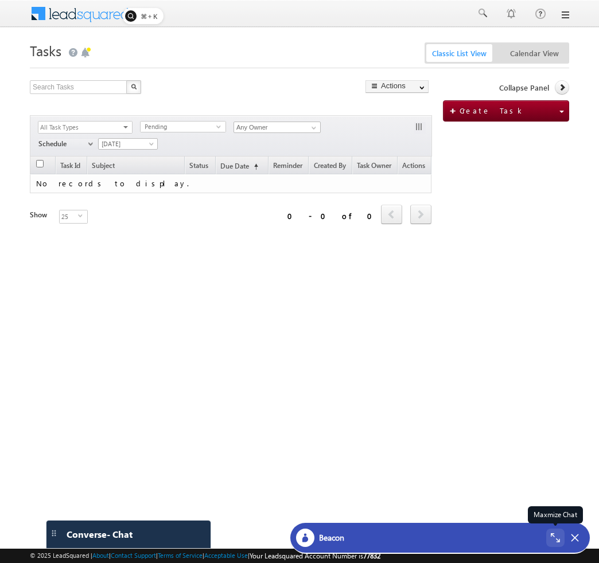
click at [550, 541] on div "Maxmize Chat" at bounding box center [555, 538] width 18 height 18
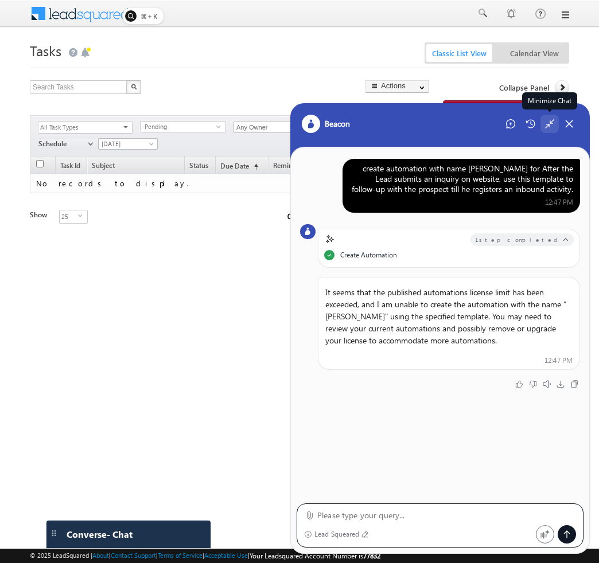
click at [549, 130] on div "Minimize Chat" at bounding box center [549, 124] width 18 height 18
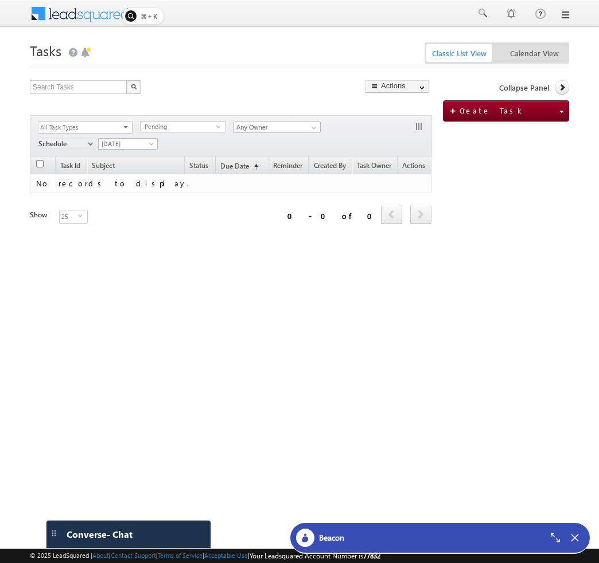
click at [565, 15] on link at bounding box center [564, 14] width 9 height 9
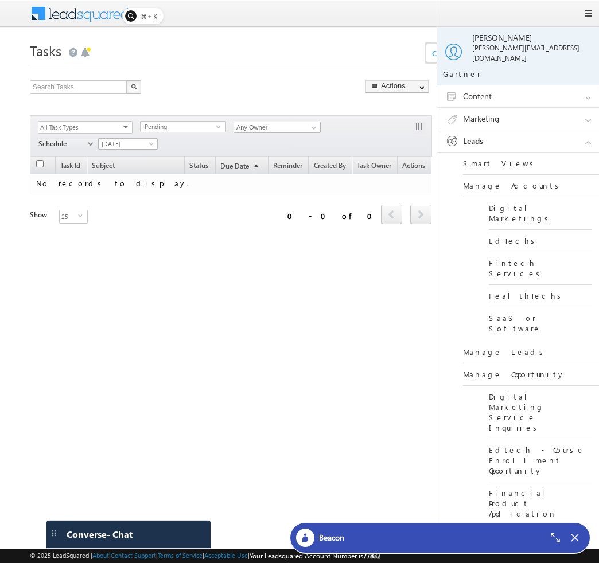
scroll to position [193, 0]
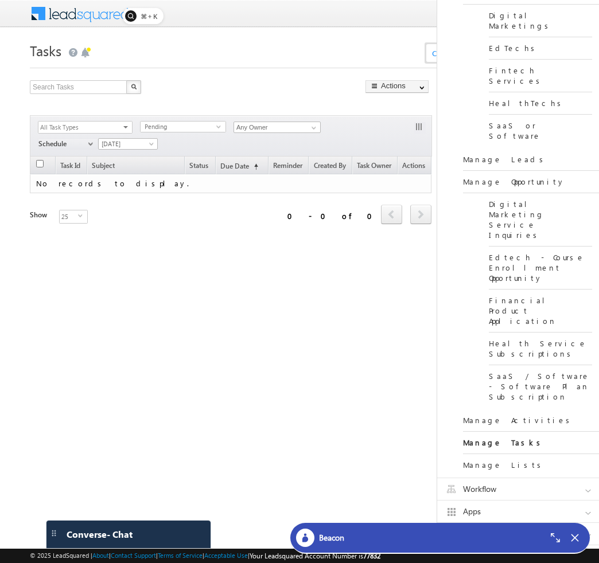
click at [515, 479] on link "Workflow" at bounding box center [523, 490] width 172 height 22
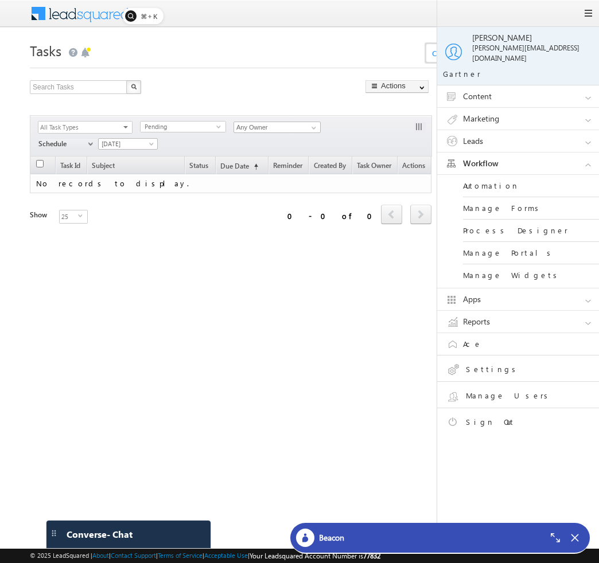
scroll to position [0, 0]
click at [481, 180] on link "Automation" at bounding box center [532, 186] width 138 height 22
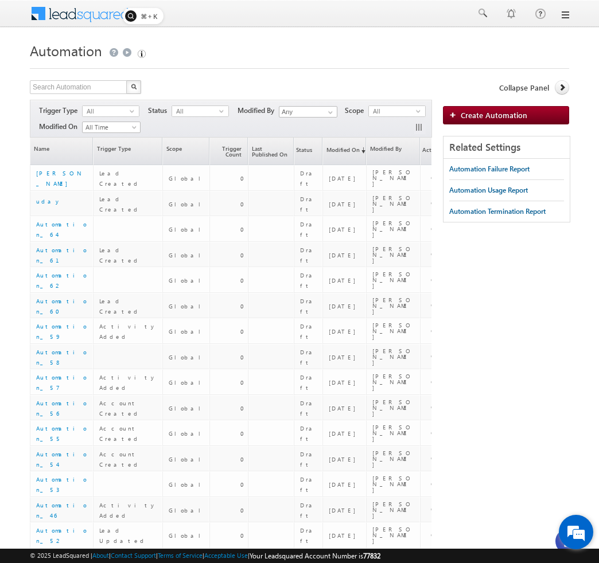
click at [559, 543] on div "We're Online! How may I help you [DATE]?" at bounding box center [576, 532] width 34 height 34
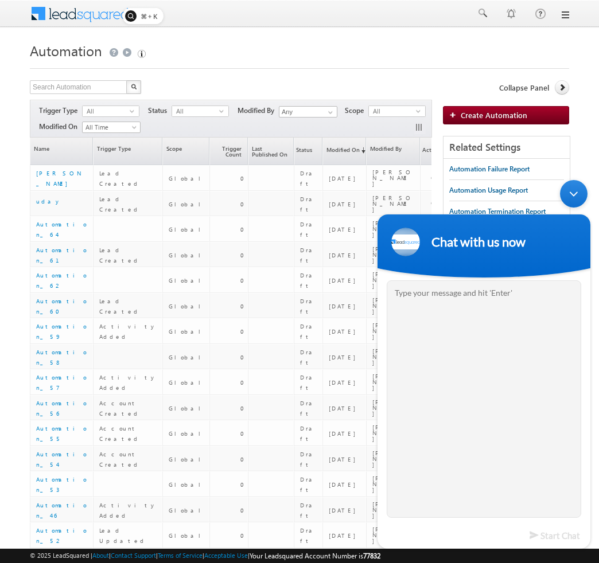
click at [572, 192] on div "Minimize live chat window" at bounding box center [574, 194] width 28 height 28
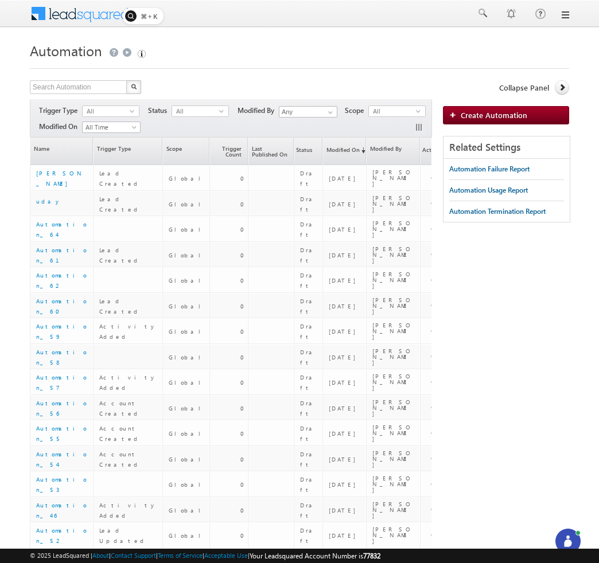
click at [567, 539] on div at bounding box center [576, 544] width 34 height 10
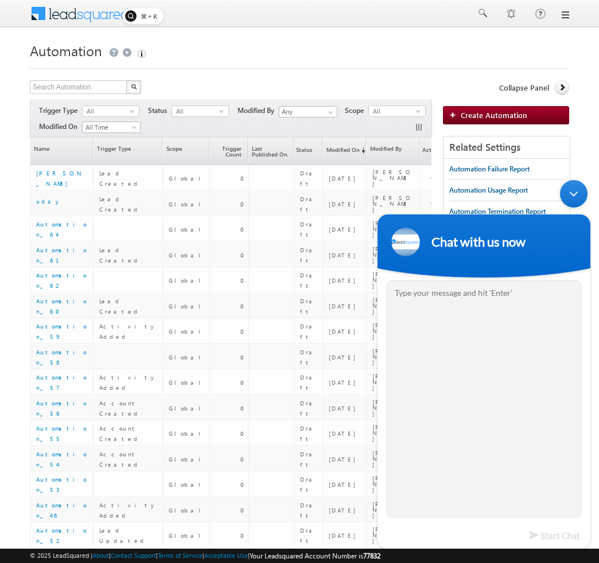
click at [568, 203] on div "Minimize live chat window" at bounding box center [574, 194] width 28 height 28
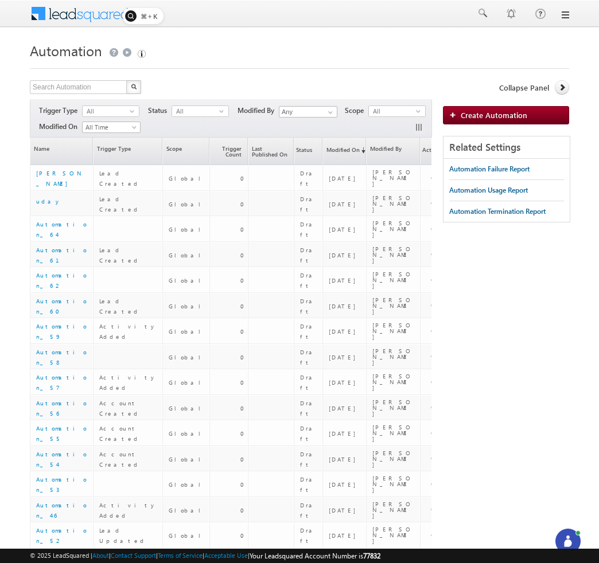
click at [569, 538] on circle at bounding box center [567, 537] width 3 height 3
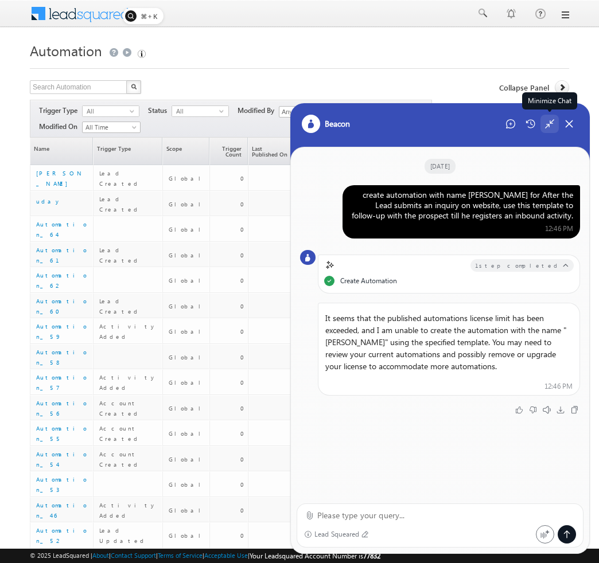
click at [547, 123] on icon at bounding box center [550, 124] width 10 height 10
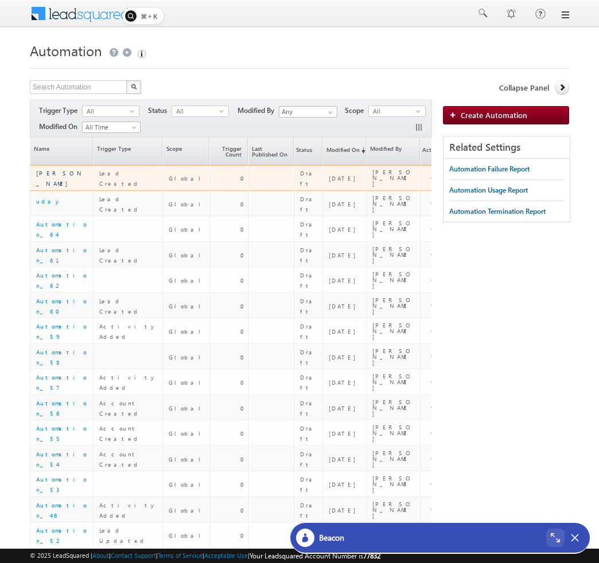
click at [42, 177] on link "sharath" at bounding box center [60, 178] width 48 height 17
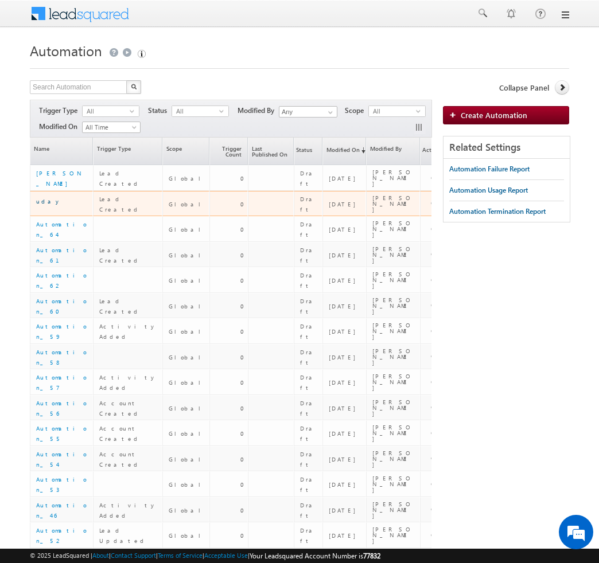
click at [42, 204] on link "uday" at bounding box center [49, 201] width 26 height 7
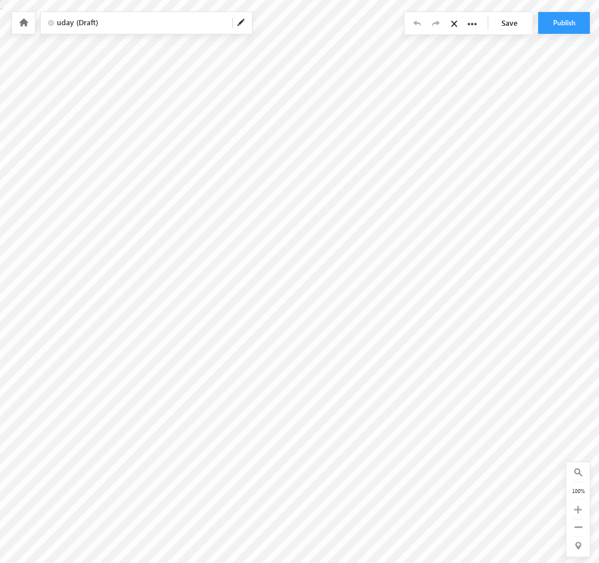
click at [22, 22] on icon at bounding box center [23, 22] width 9 height 8
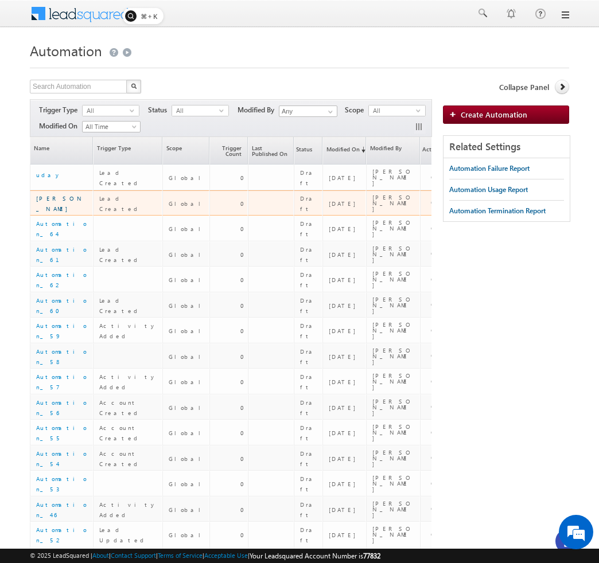
click at [40, 199] on link "[PERSON_NAME]" at bounding box center [60, 203] width 48 height 17
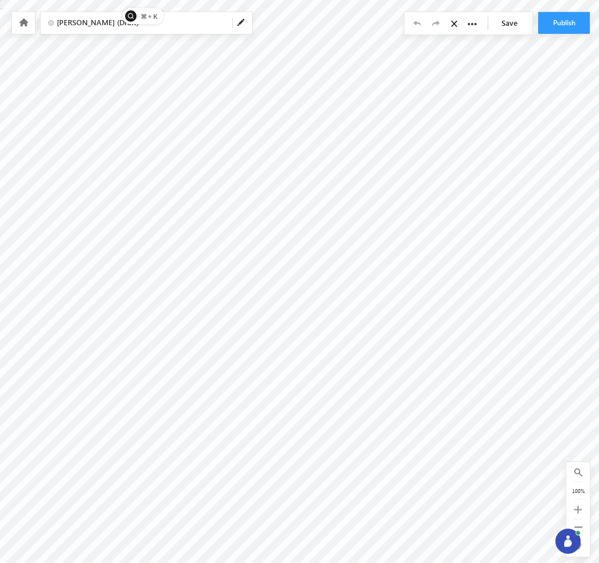
click at [21, 22] on icon at bounding box center [23, 22] width 9 height 8
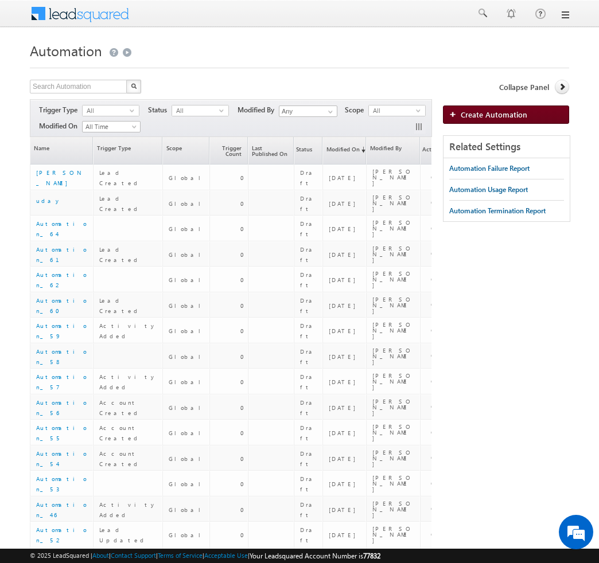
click at [484, 118] on span "Create Automation" at bounding box center [494, 115] width 67 height 10
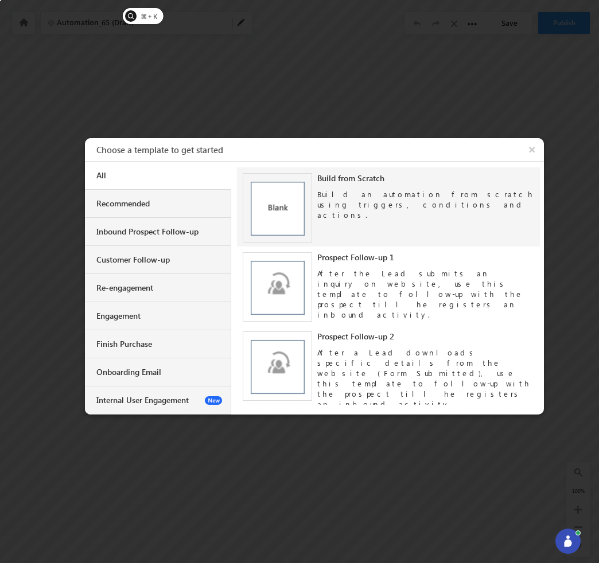
click at [360, 198] on div "Build an automation from scratch using triggers, conditions and actions." at bounding box center [425, 202] width 217 height 37
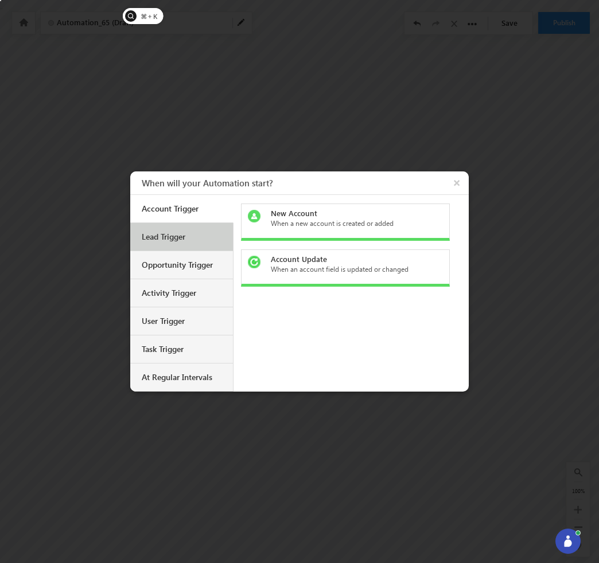
click at [177, 240] on div "Lead Trigger" at bounding box center [183, 237] width 83 height 10
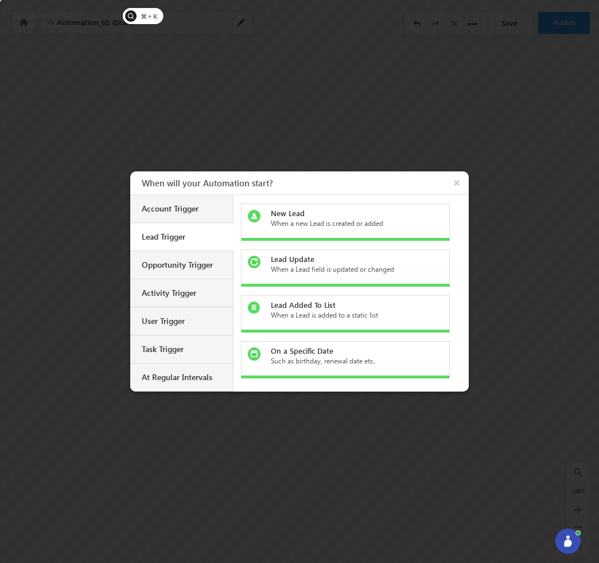
click at [318, 261] on div "Lead Update" at bounding box center [352, 259] width 162 height 10
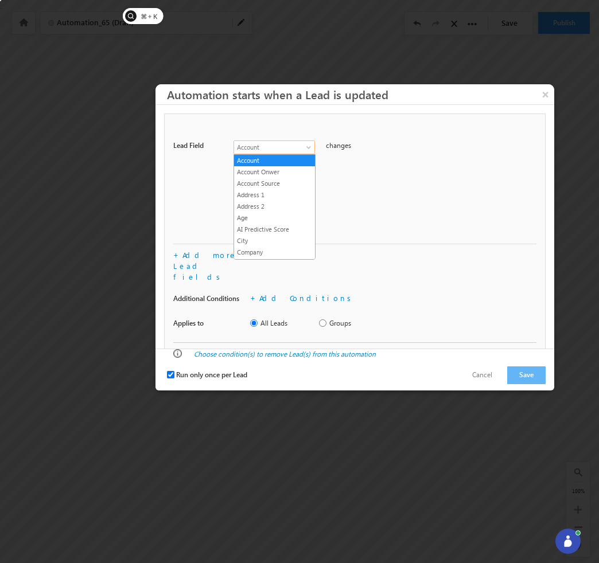
click at [308, 146] on span at bounding box center [309, 149] width 9 height 9
click at [535, 367] on button "Save" at bounding box center [526, 376] width 38 height 18
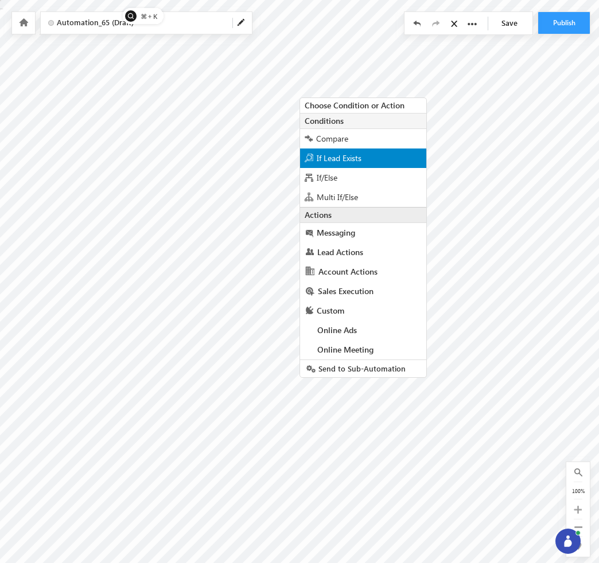
click at [337, 160] on span "If Lead Exists" at bounding box center [339, 158] width 45 height 11
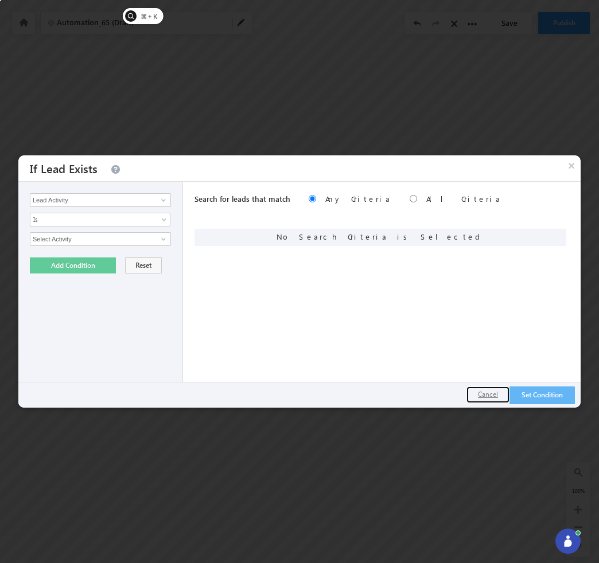
click at [486, 392] on button "Cancel" at bounding box center [487, 395] width 43 height 17
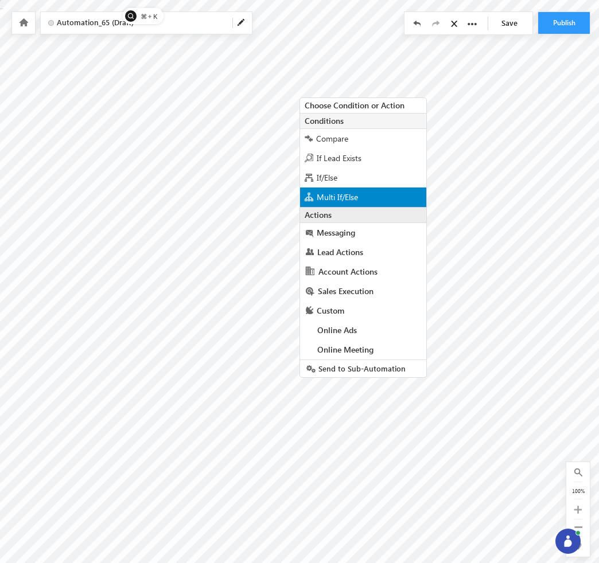
click at [341, 204] on div "Multi If/Else" at bounding box center [363, 198] width 126 height 20
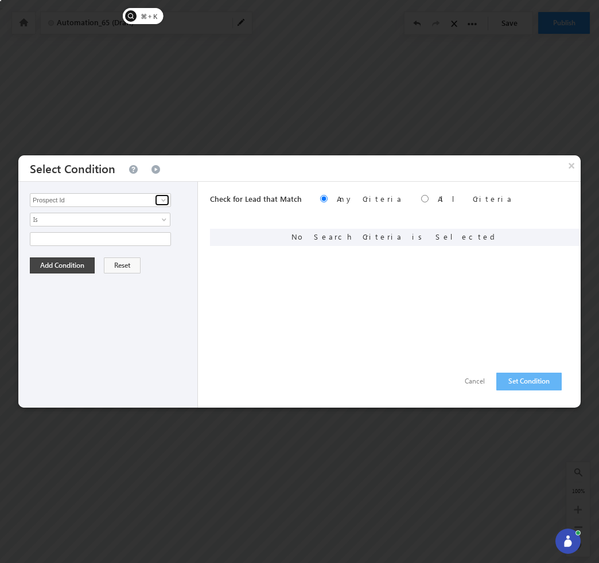
click at [164, 202] on span at bounding box center [163, 200] width 9 height 9
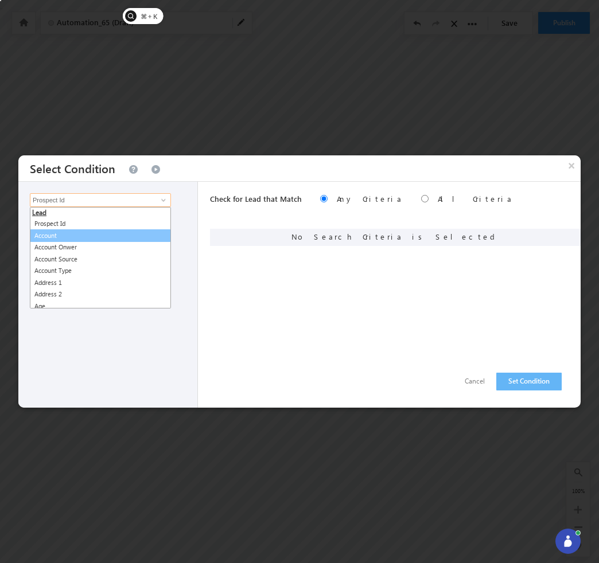
click at [123, 237] on link "Account" at bounding box center [100, 236] width 141 height 13
type input "Account"
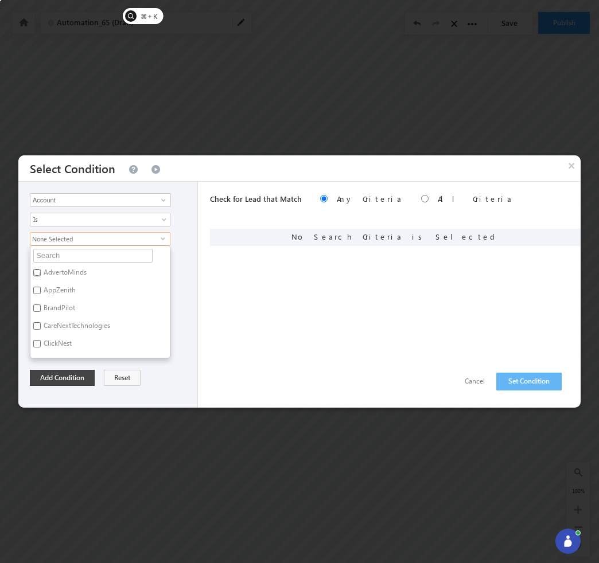
click at [38, 275] on input "AdvertoMinds" at bounding box center [36, 272] width 7 height 7
checkbox input "true"
click at [223, 298] on div "Check for Lead that Match Any Criteria All Criteria Note that the current trigg…" at bounding box center [395, 295] width 371 height 226
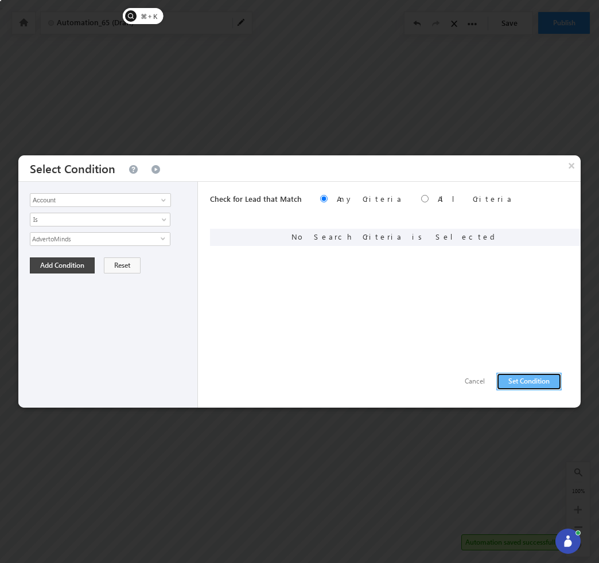
click at [530, 377] on button "Set Condition" at bounding box center [528, 382] width 65 height 18
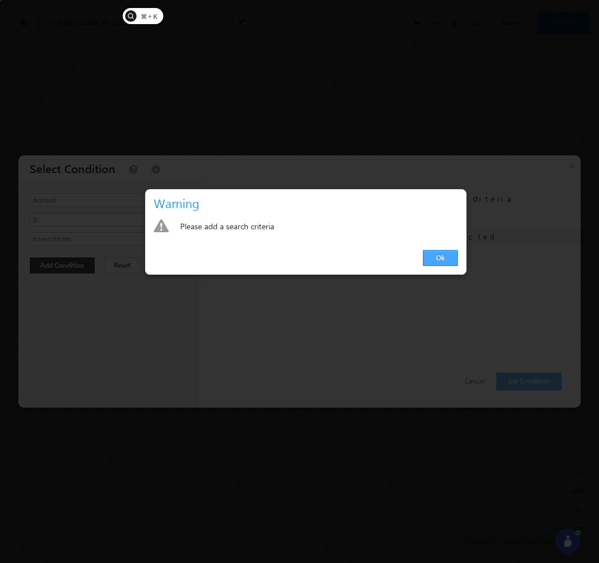
click at [427, 255] on link "Ok" at bounding box center [440, 258] width 35 height 16
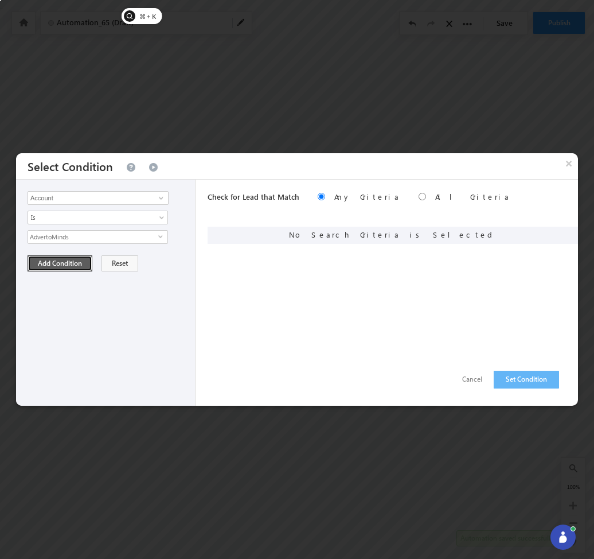
click at [49, 268] on button "Add Condition" at bounding box center [60, 263] width 65 height 16
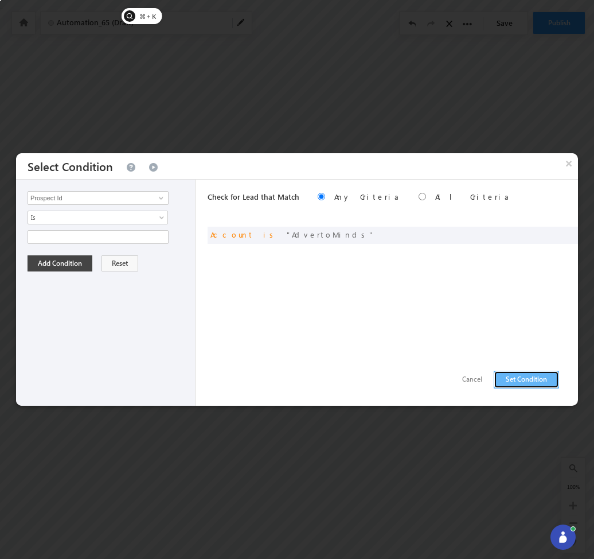
click at [536, 379] on button "Set Condition" at bounding box center [526, 380] width 65 height 18
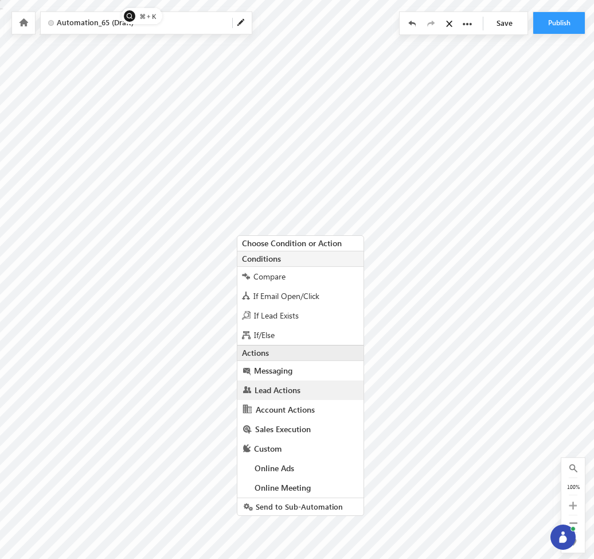
click at [294, 396] on link "Lead Actions" at bounding box center [301, 390] width 126 height 20
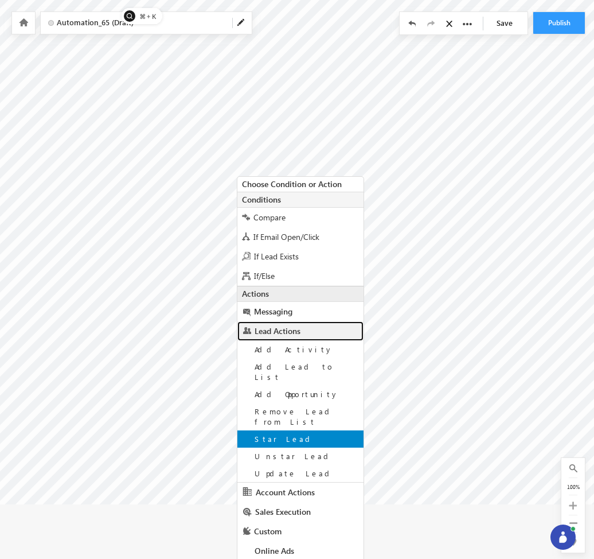
scroll to position [82, 0]
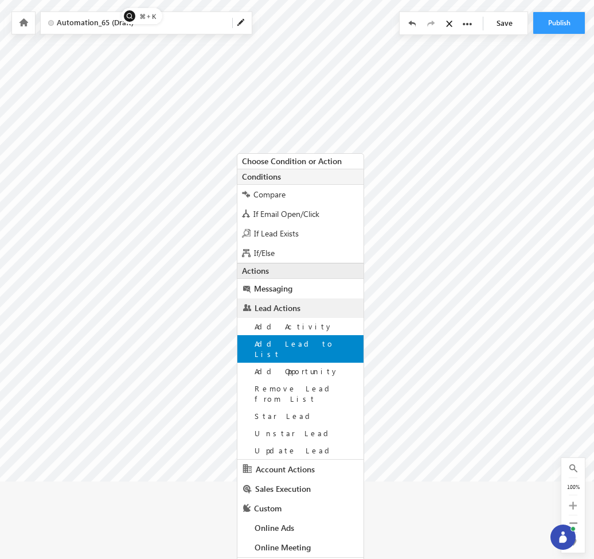
click at [286, 345] on span "Add Lead to List" at bounding box center [295, 349] width 80 height 20
checkbox input "true"
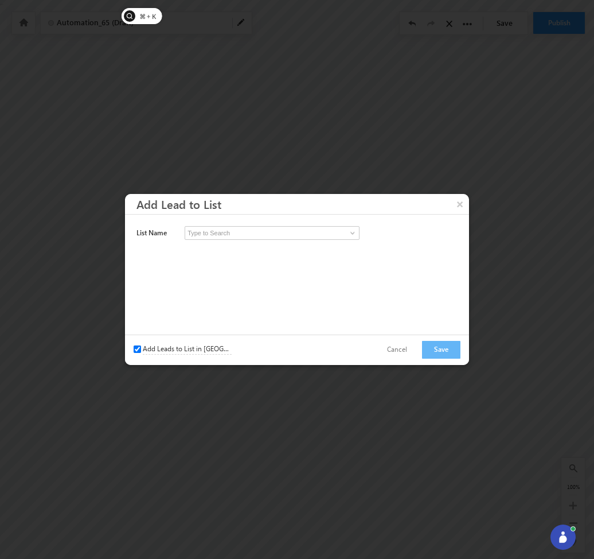
scroll to position [0, 0]
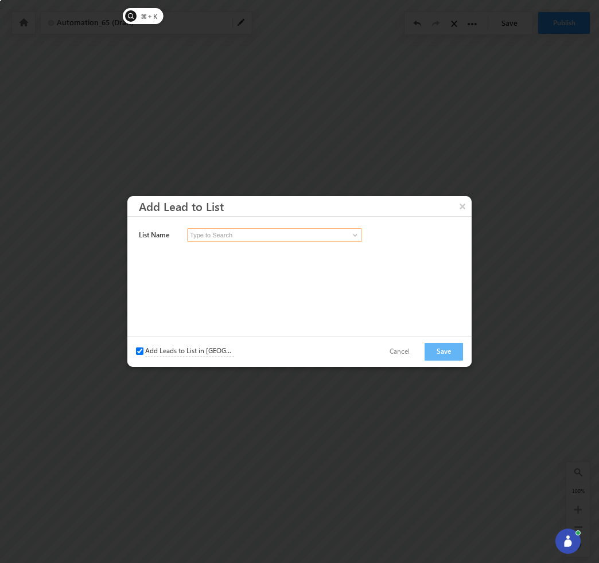
click at [301, 240] on input at bounding box center [274, 235] width 175 height 14
click at [352, 235] on span at bounding box center [355, 235] width 9 height 9
click at [354, 235] on span at bounding box center [355, 235] width 9 height 9
click at [293, 263] on link "samplelist" at bounding box center [274, 260] width 175 height 13
type input "samplelist"
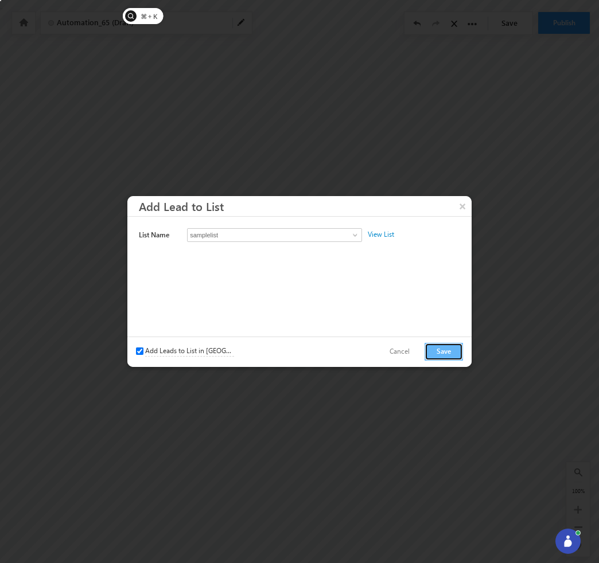
click at [454, 356] on button "Save" at bounding box center [444, 352] width 38 height 18
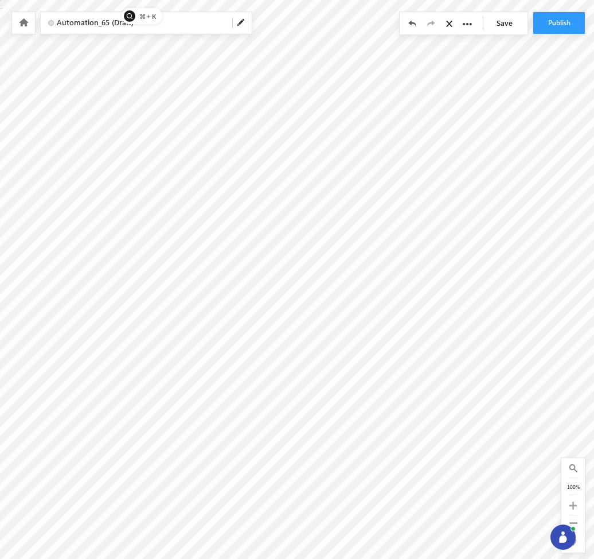
radio input "true"
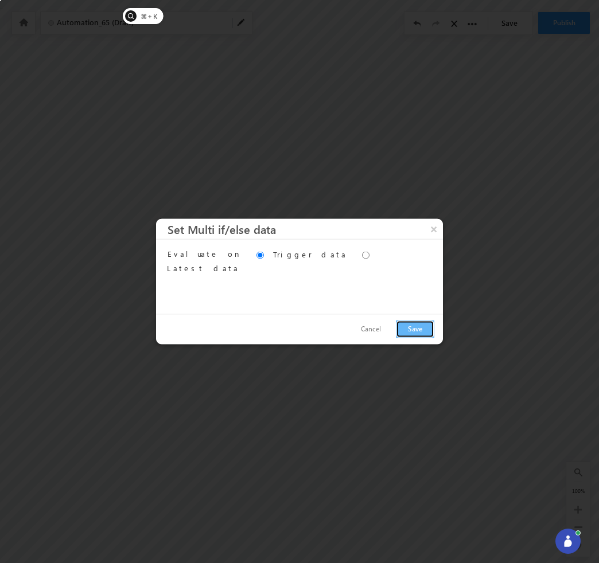
click at [417, 330] on button "Save" at bounding box center [415, 330] width 38 height 18
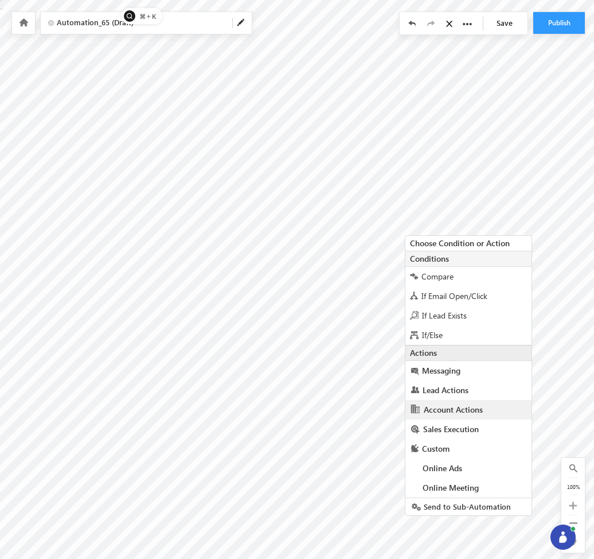
click at [450, 411] on span "Account Actions" at bounding box center [453, 409] width 59 height 11
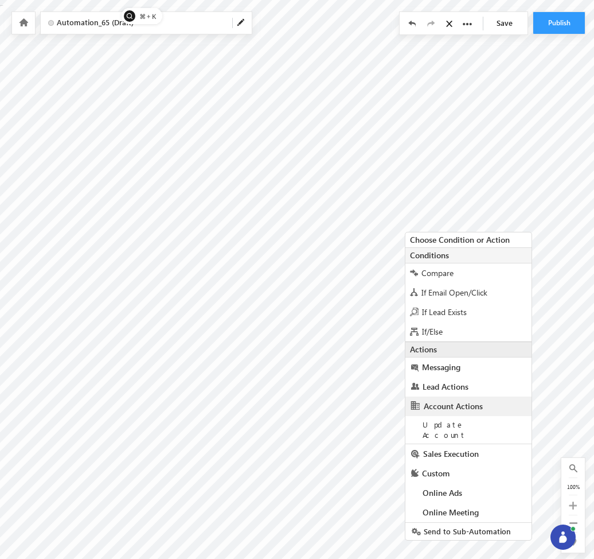
scroll to position [5, 0]
click at [441, 386] on span "Lead Actions" at bounding box center [446, 385] width 46 height 11
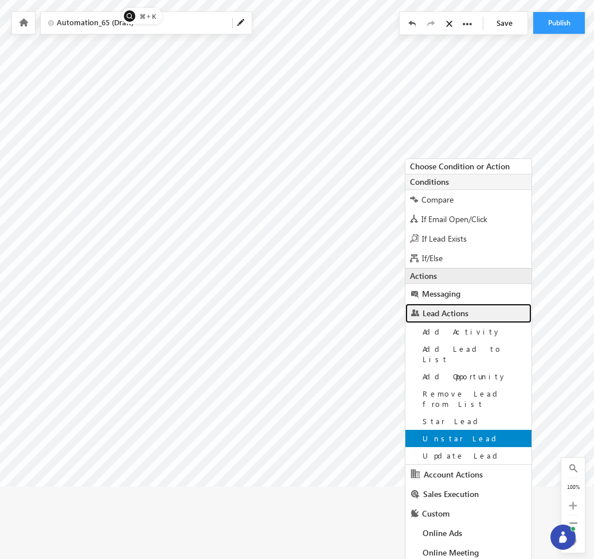
scroll to position [82, 0]
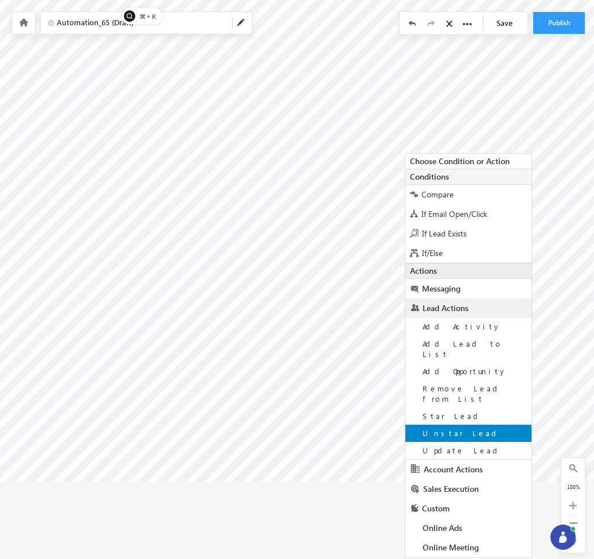
click at [444, 428] on span "Unstar Lead" at bounding box center [462, 433] width 78 height 10
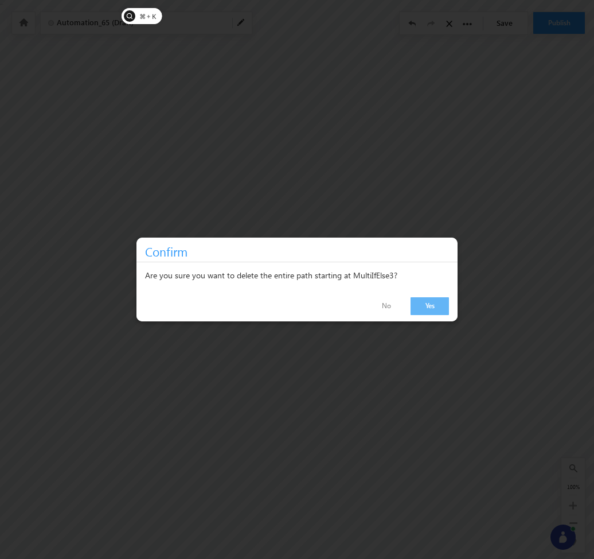
scroll to position [0, 0]
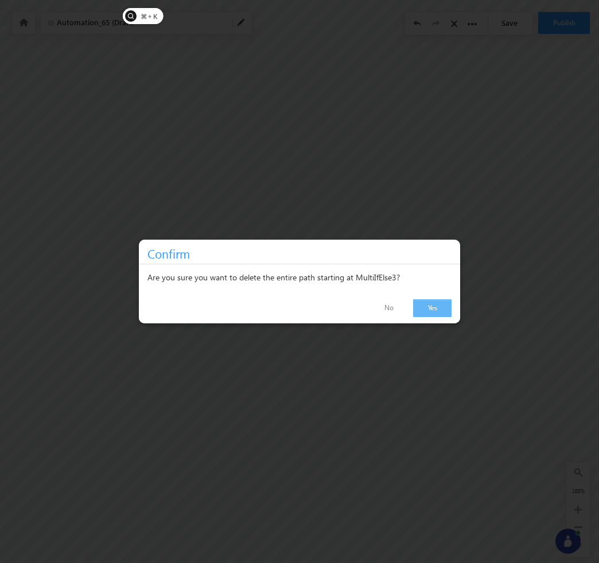
click at [428, 313] on link "Yes" at bounding box center [432, 309] width 38 height 18
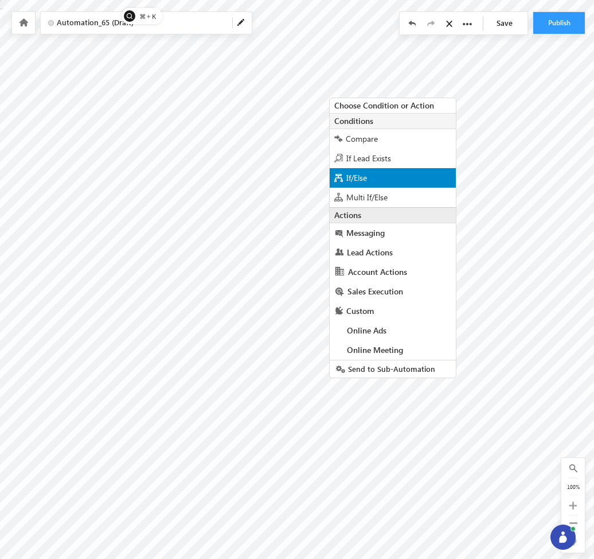
click at [366, 174] on span "If/Else" at bounding box center [357, 177] width 21 height 11
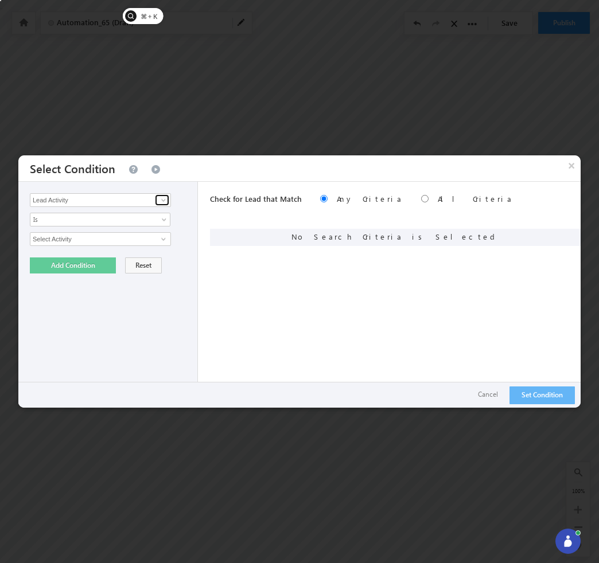
click at [161, 201] on span at bounding box center [163, 200] width 9 height 9
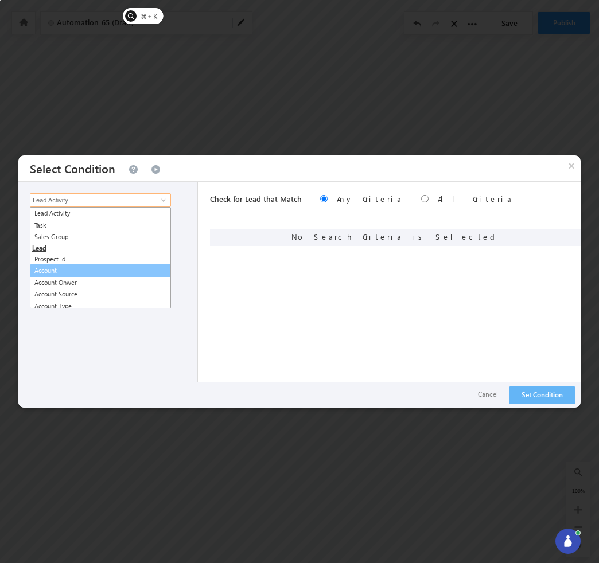
click at [115, 269] on link "Account" at bounding box center [100, 271] width 141 height 13
type input "Account"
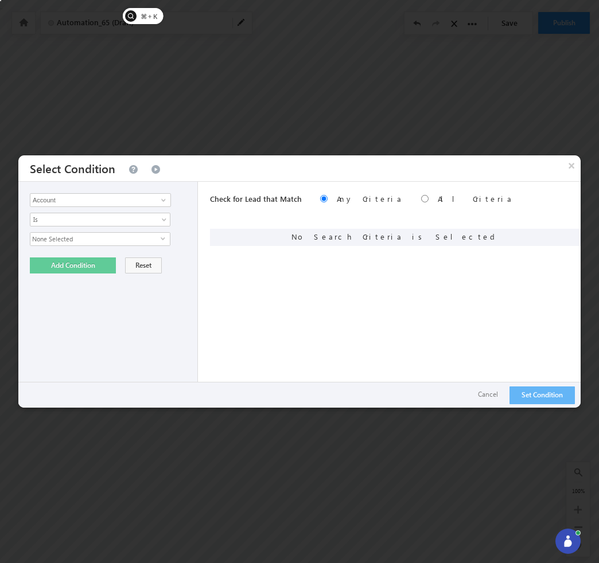
click at [165, 237] on span "select" at bounding box center [165, 238] width 9 height 5
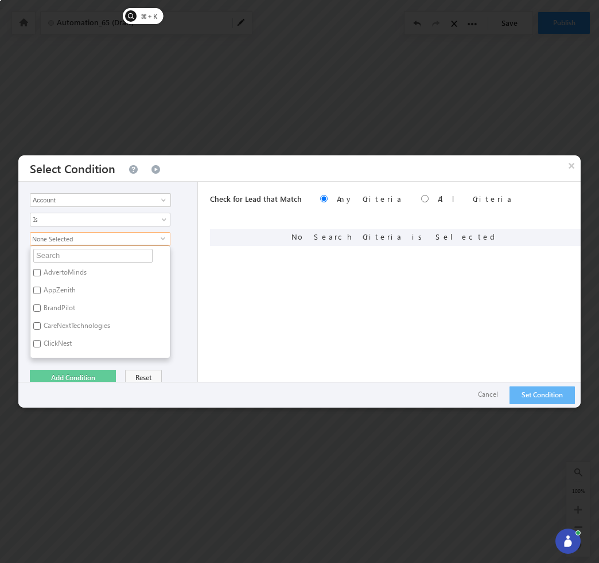
click at [80, 273] on label "AdvertoMinds" at bounding box center [64, 275] width 68 height 18
click at [41, 273] on input "AdvertoMinds" at bounding box center [36, 272] width 7 height 7
checkbox input "true"
click at [256, 311] on div "Check for Lead that Match Any Criteria All Criteria Note that the current trigg…" at bounding box center [395, 295] width 371 height 226
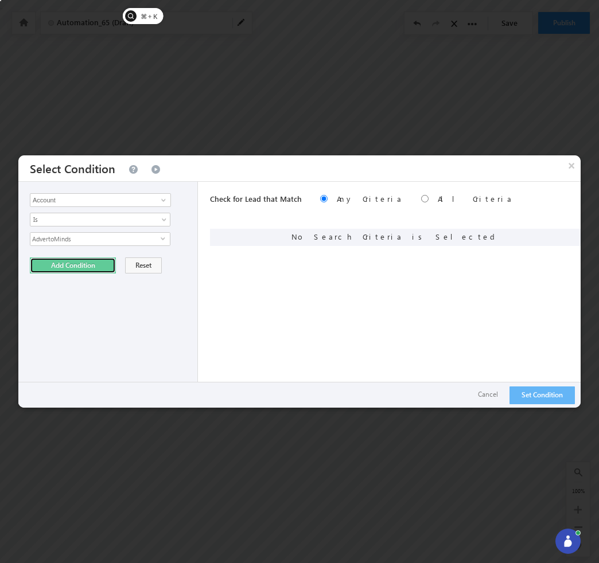
click at [74, 271] on button "Add Condition" at bounding box center [73, 266] width 86 height 16
click at [531, 392] on button "Set Condition" at bounding box center [542, 396] width 65 height 18
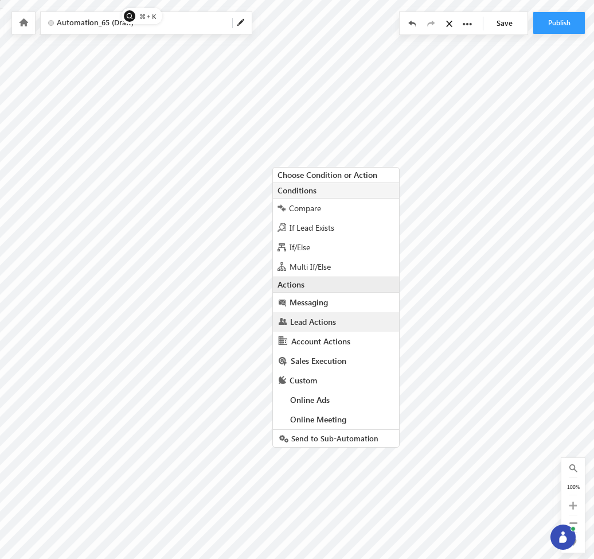
click at [340, 324] on link "Lead Actions" at bounding box center [336, 322] width 126 height 20
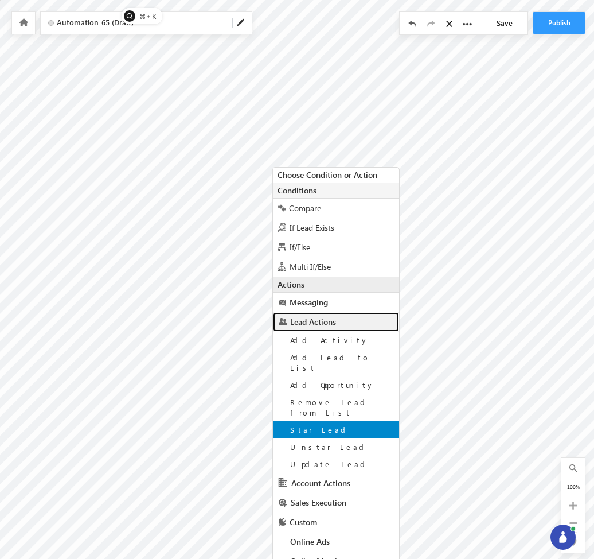
scroll to position [14, 0]
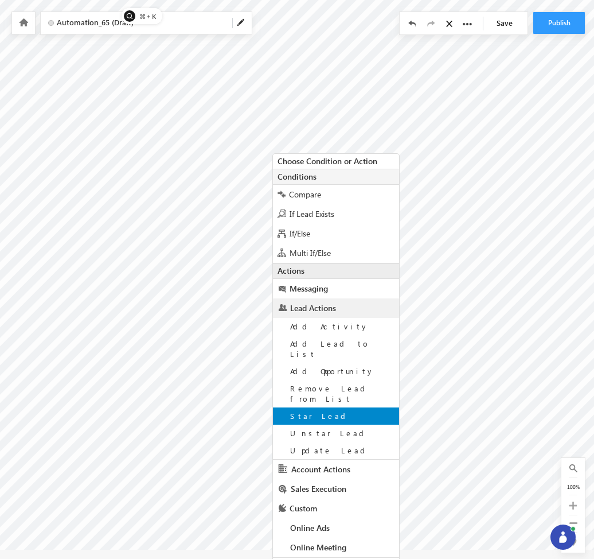
click at [310, 411] on span "Star Lead" at bounding box center [320, 416] width 60 height 10
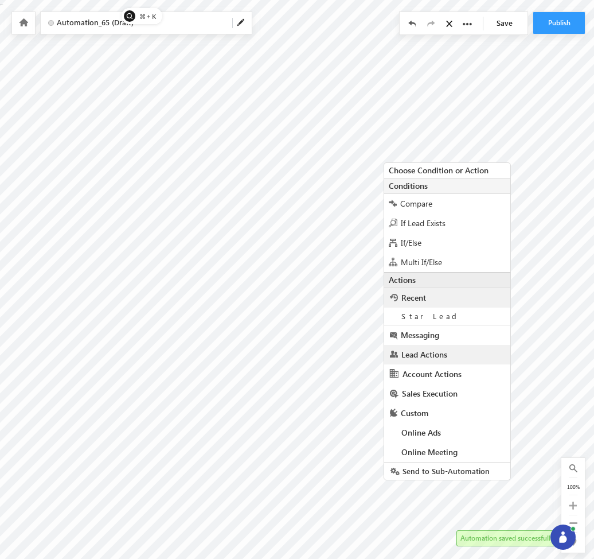
click at [427, 353] on span "Lead Actions" at bounding box center [425, 354] width 46 height 11
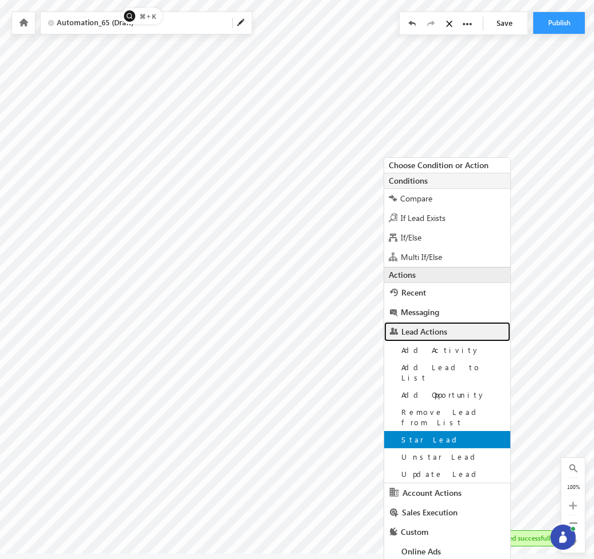
scroll to position [34, 0]
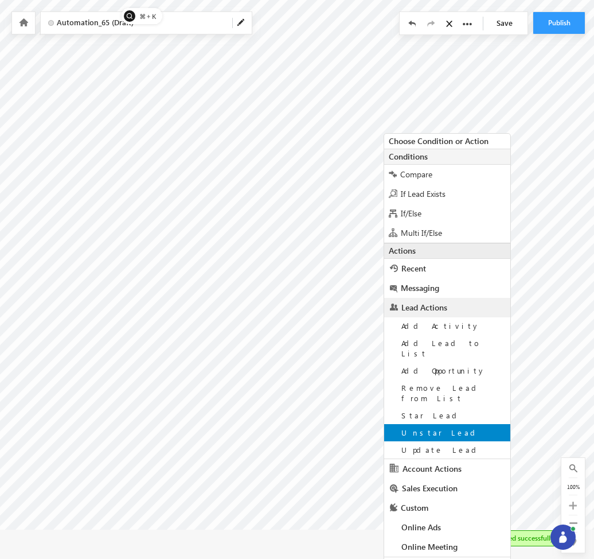
click at [433, 427] on span "Unstar Lead" at bounding box center [441, 432] width 78 height 10
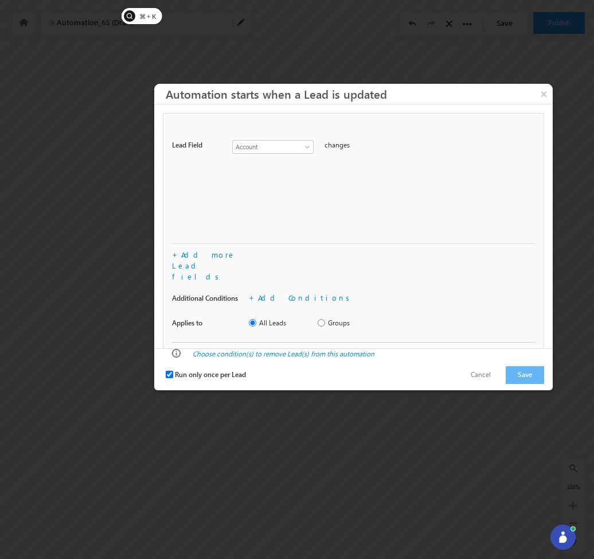
scroll to position [0, 0]
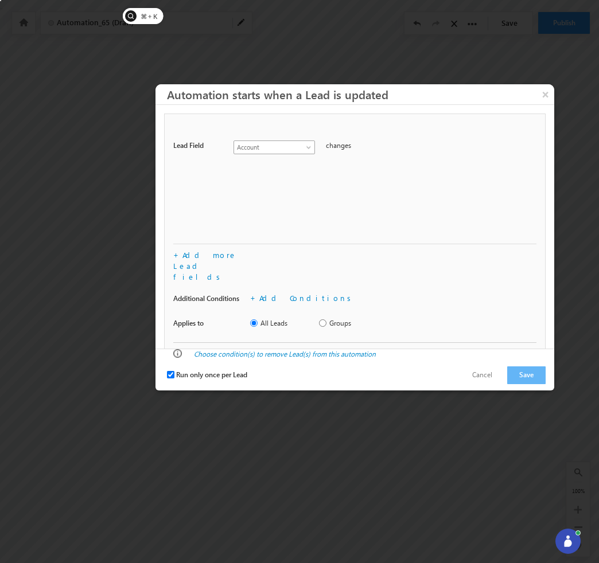
click at [310, 147] on span at bounding box center [309, 149] width 9 height 9
click at [282, 293] on link "Add Conditions" at bounding box center [307, 298] width 96 height 10
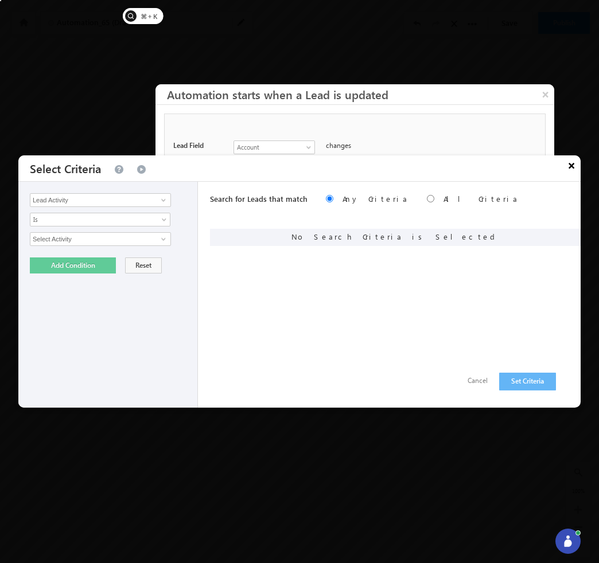
click at [571, 169] on button "×" at bounding box center [571, 165] width 18 height 20
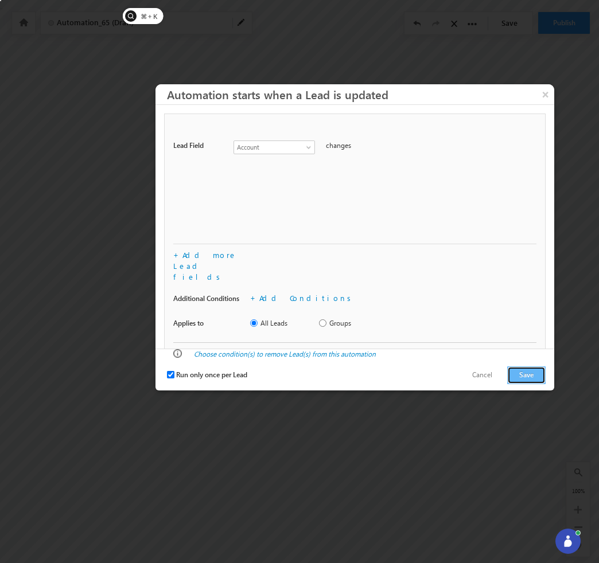
click at [520, 367] on button "Save" at bounding box center [526, 376] width 38 height 18
click at [312, 147] on span at bounding box center [309, 149] width 9 height 9
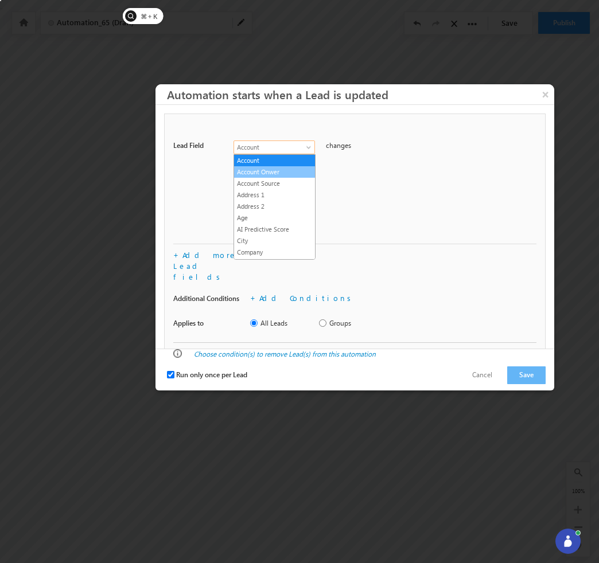
click at [287, 168] on link "Account Onwer" at bounding box center [274, 172] width 81 height 10
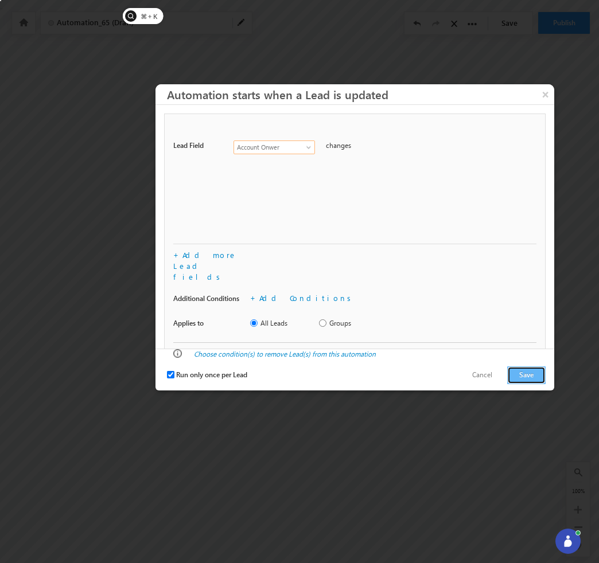
click at [528, 367] on button "Save" at bounding box center [526, 376] width 38 height 18
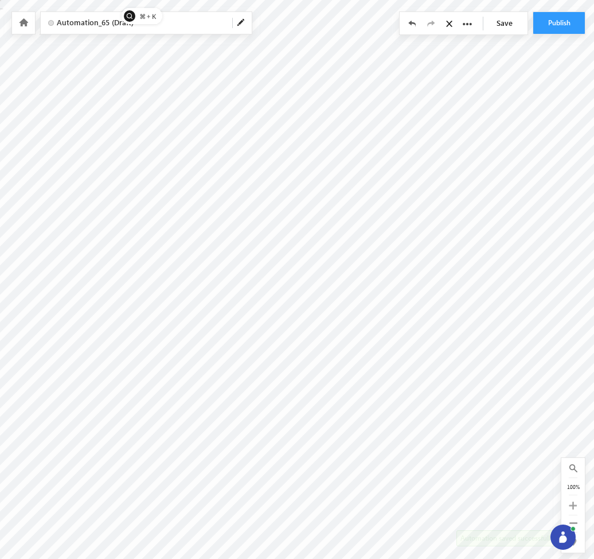
checkbox input "true"
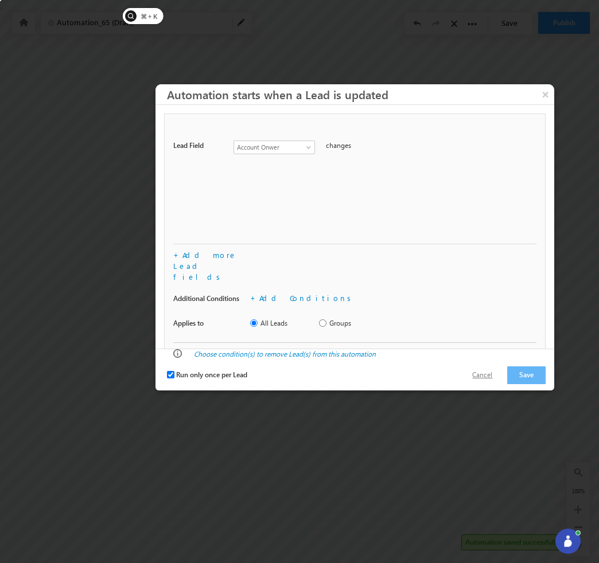
click at [489, 367] on button "Cancel" at bounding box center [482, 375] width 43 height 17
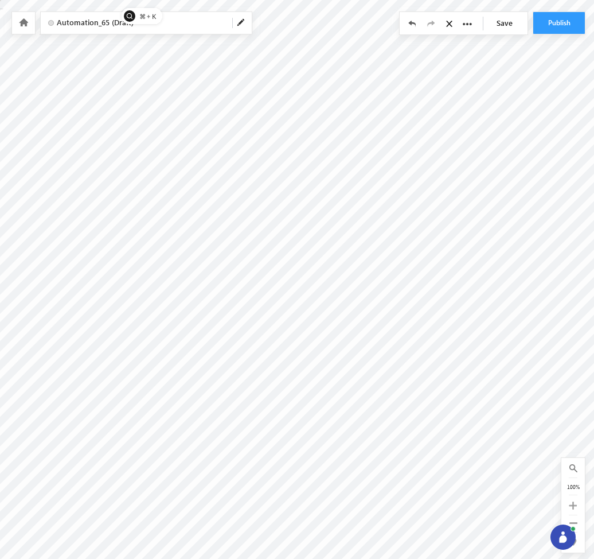
click at [509, 24] on link "Save" at bounding box center [508, 23] width 40 height 22
click at [557, 537] on div at bounding box center [563, 536] width 25 height 25
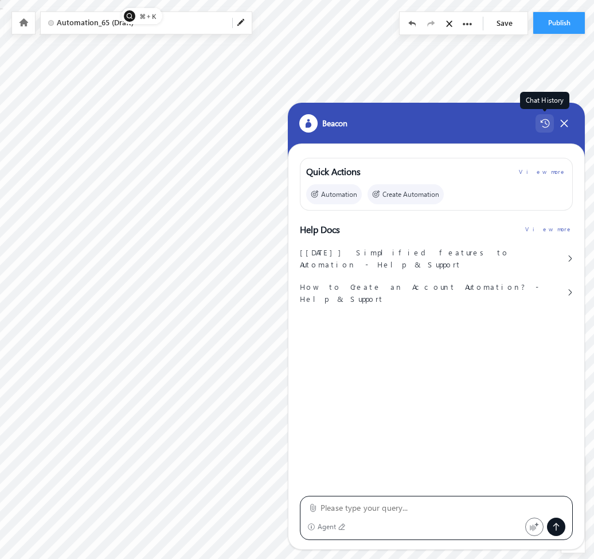
click at [547, 123] on icon at bounding box center [544, 123] width 9 height 9
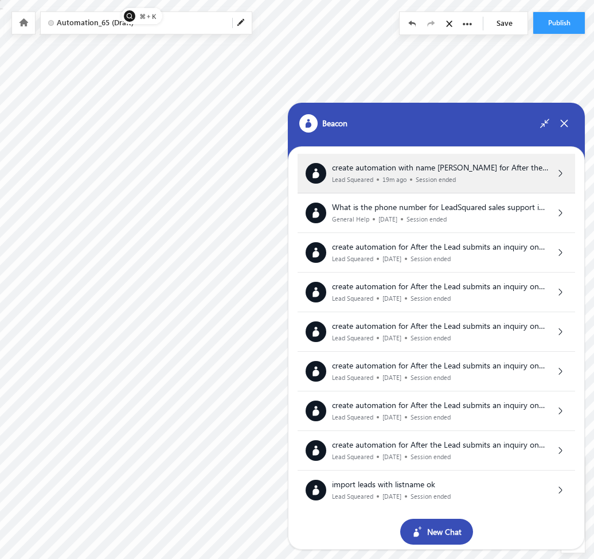
click at [479, 186] on div "create automation with name [PERSON_NAME] for After the Lead submits an inquiry…" at bounding box center [437, 174] width 278 height 40
click at [473, 182] on div "create automation with name [PERSON_NAME] for After the Lead submits an inquiry…" at bounding box center [437, 174] width 278 height 40
click at [466, 179] on div "Lead Squeared 19m ago Session ended" at bounding box center [440, 179] width 217 height 7
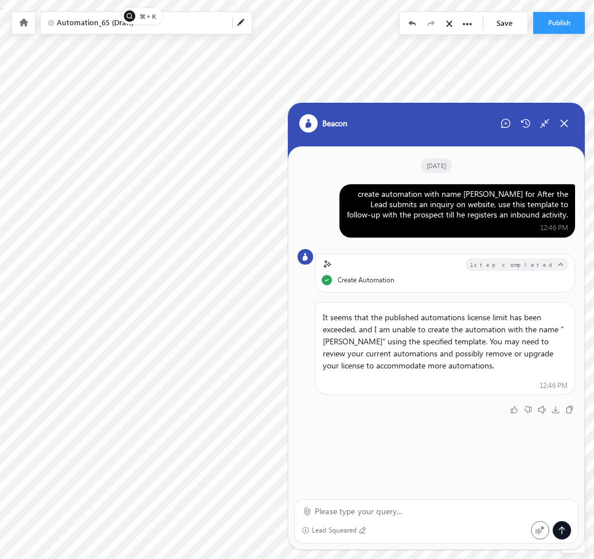
drag, startPoint x: 503, startPoint y: 191, endPoint x: 373, endPoint y: 188, distance: 130.3
click at [372, 189] on div "create automation with name [PERSON_NAME] for After the Lead submits an inquiry…" at bounding box center [458, 204] width 222 height 31
click at [503, 120] on icon at bounding box center [505, 123] width 9 height 9
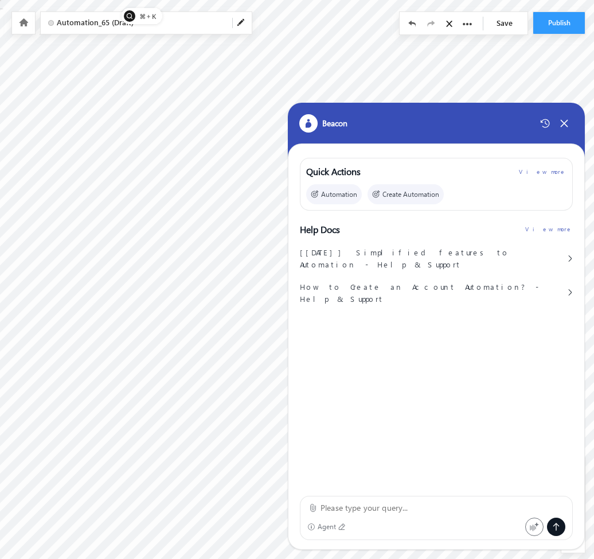
click at [340, 501] on textarea at bounding box center [443, 508] width 245 height 14
paste textarea "create automation with name [PERSON_NAME]"
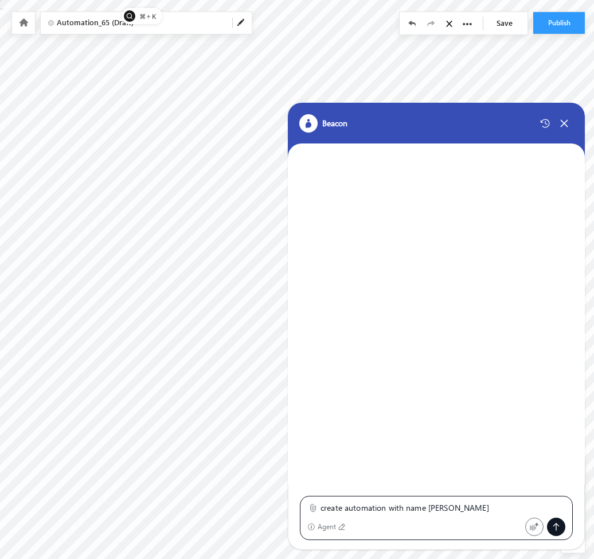
click at [437, 507] on textarea "create automation with name [PERSON_NAME]" at bounding box center [443, 508] width 245 height 14
type textarea "create automation with name beacon for update lead"
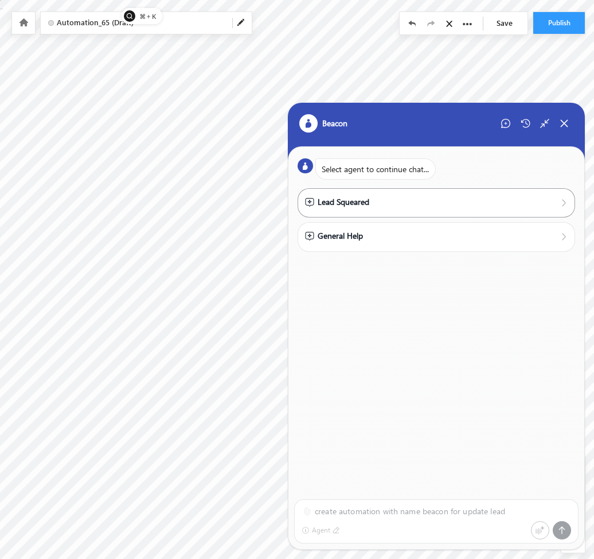
click at [380, 196] on div "Lead Squeared" at bounding box center [436, 202] width 263 height 13
